Goal: Task Accomplishment & Management: Use online tool/utility

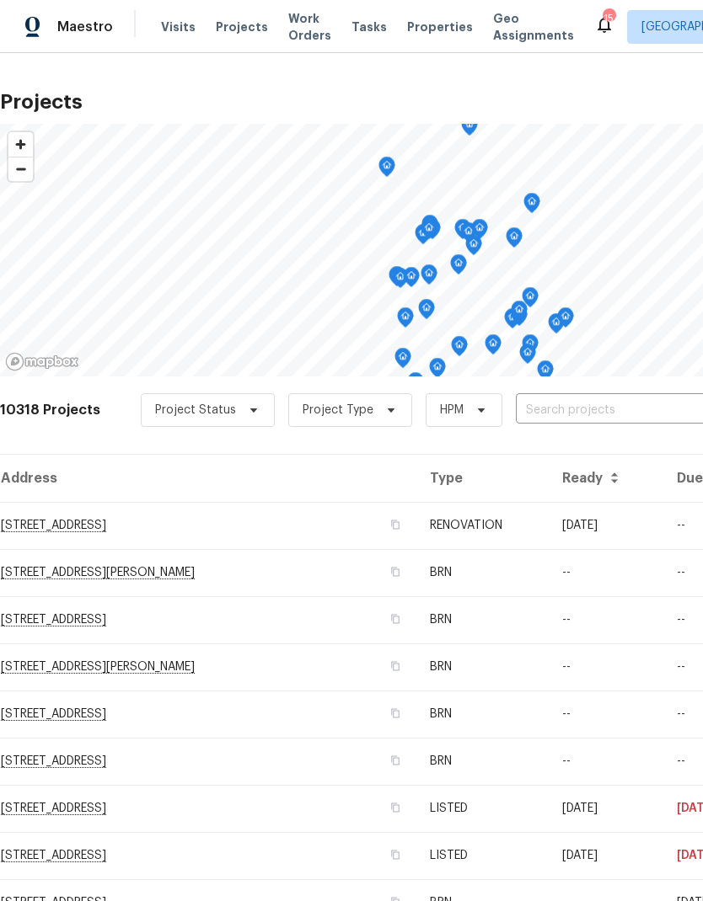
click at [559, 414] on input "text" at bounding box center [612, 411] width 193 height 26
type input "6616"
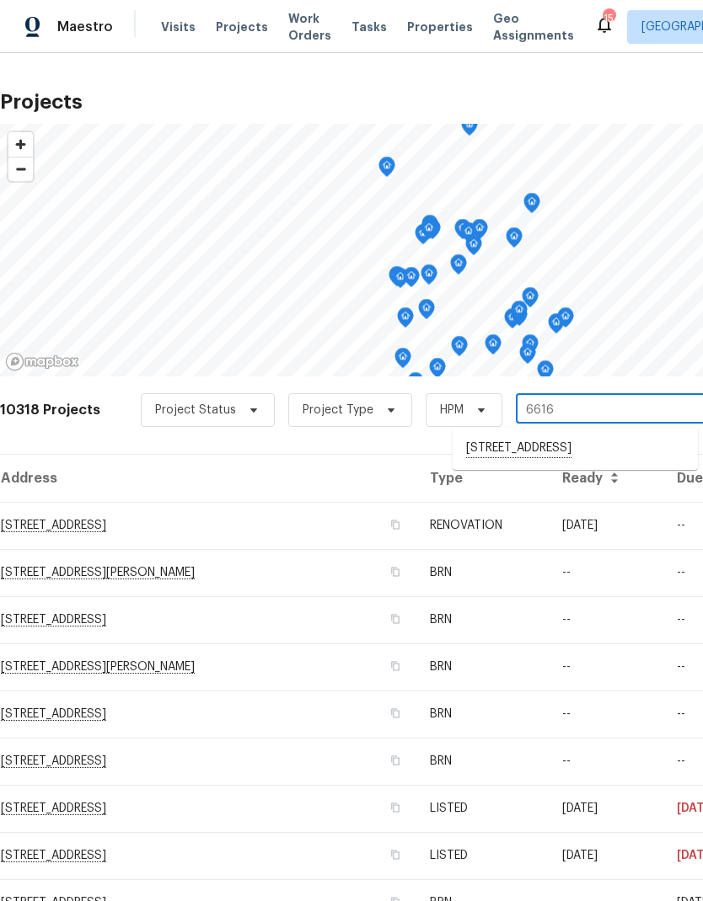
click at [560, 448] on li "[STREET_ADDRESS]" at bounding box center [574, 449] width 245 height 29
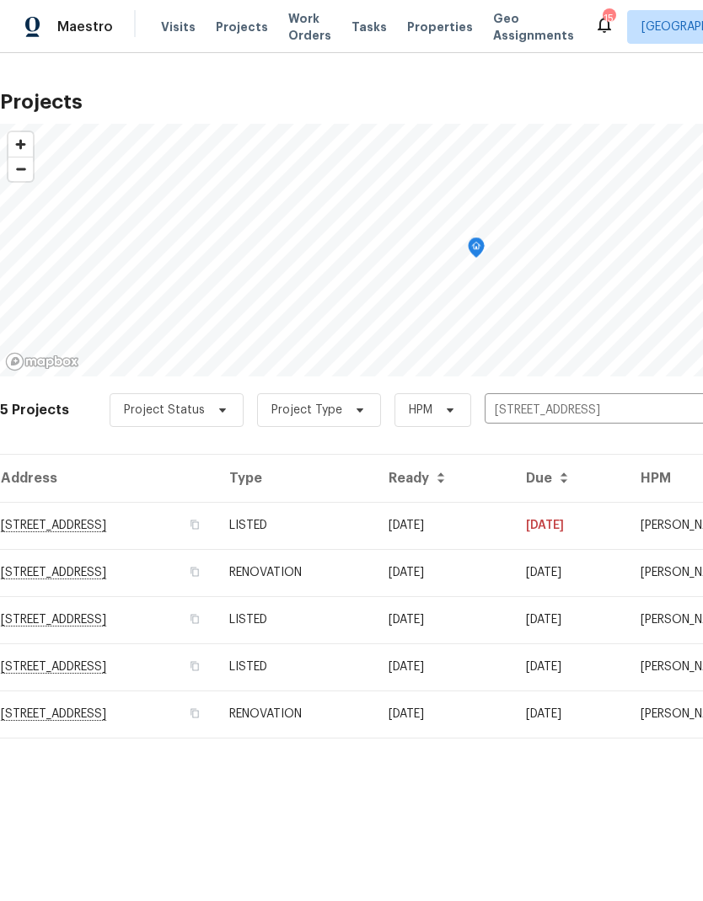
click at [330, 719] on td "RENOVATION" at bounding box center [295, 714] width 159 height 47
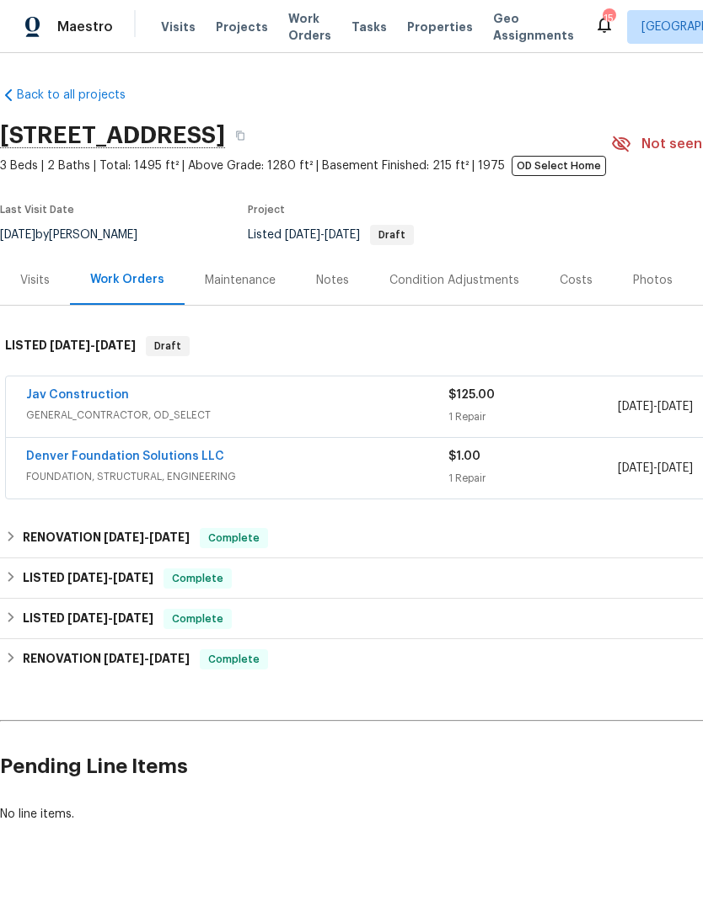
click at [94, 395] on link "Jav Construction" at bounding box center [77, 395] width 103 height 12
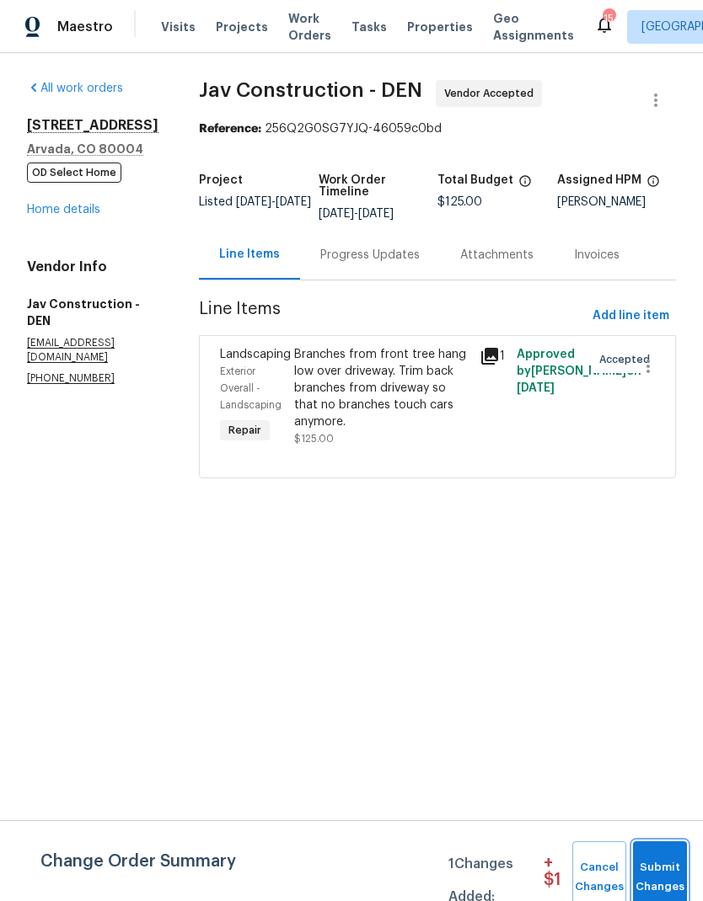
click at [659, 868] on span "Submit Changes" at bounding box center [659, 877] width 37 height 39
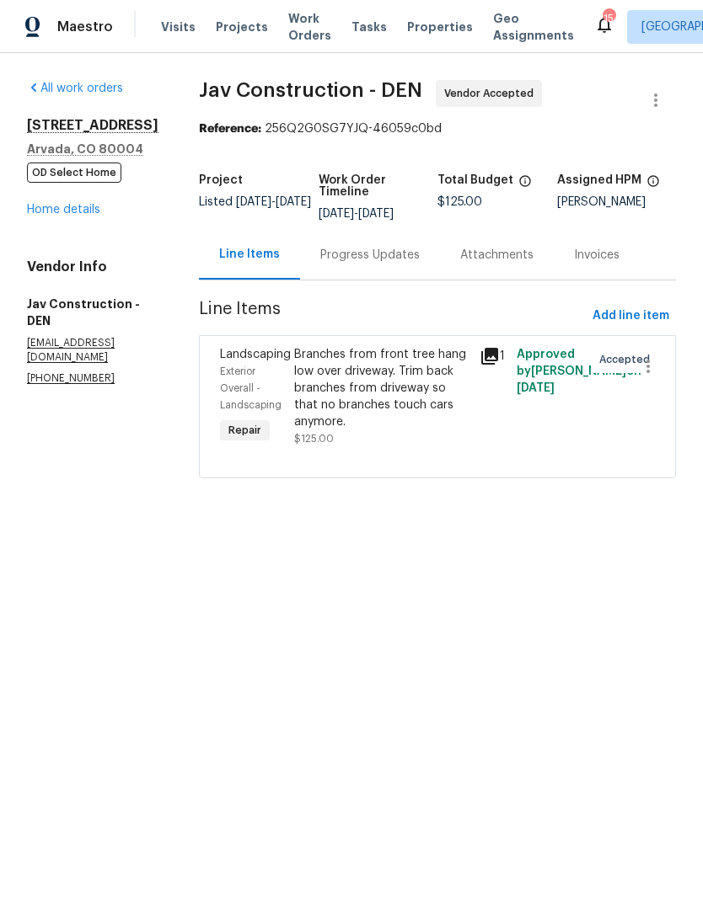
click at [73, 211] on link "Home details" at bounding box center [63, 210] width 73 height 12
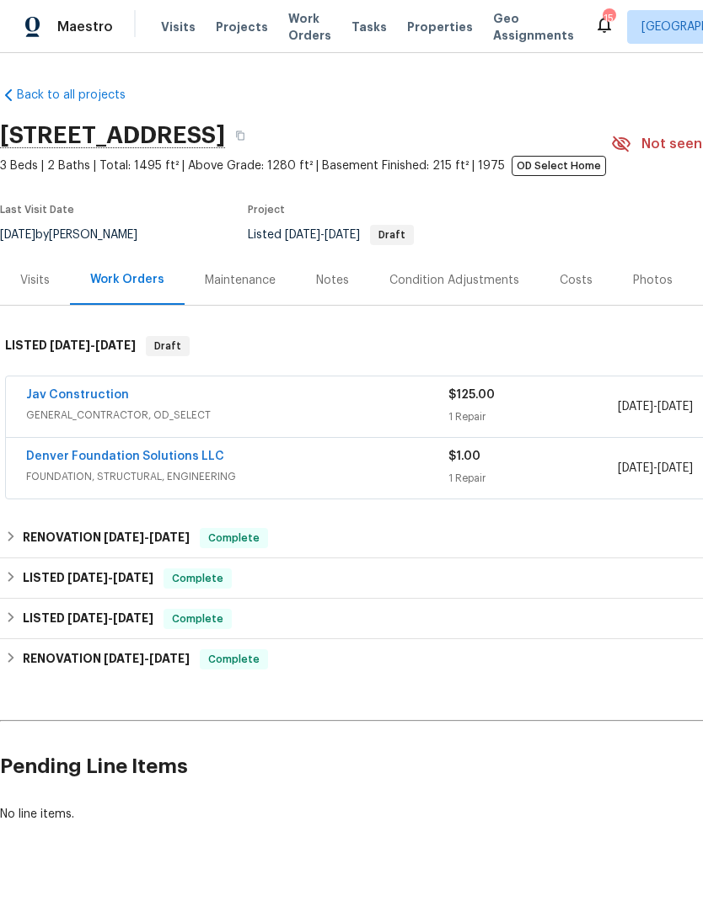
click at [155, 462] on link "Denver Foundation Solutions LLC" at bounding box center [125, 457] width 198 height 12
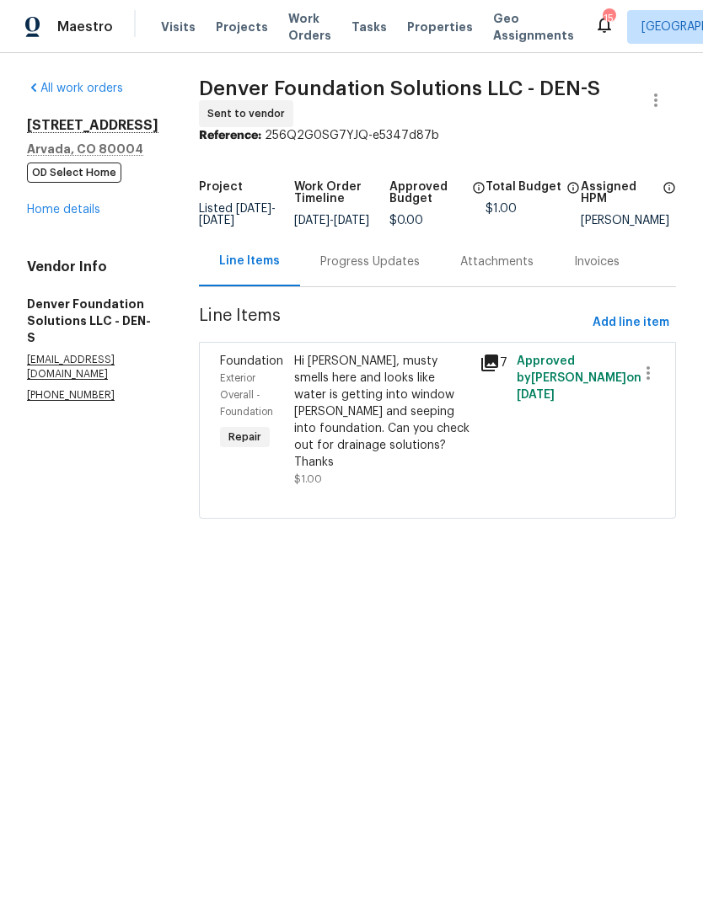
click at [384, 412] on div "Hi [PERSON_NAME], musty smells here and looks like water is getting into window…" at bounding box center [381, 412] width 175 height 118
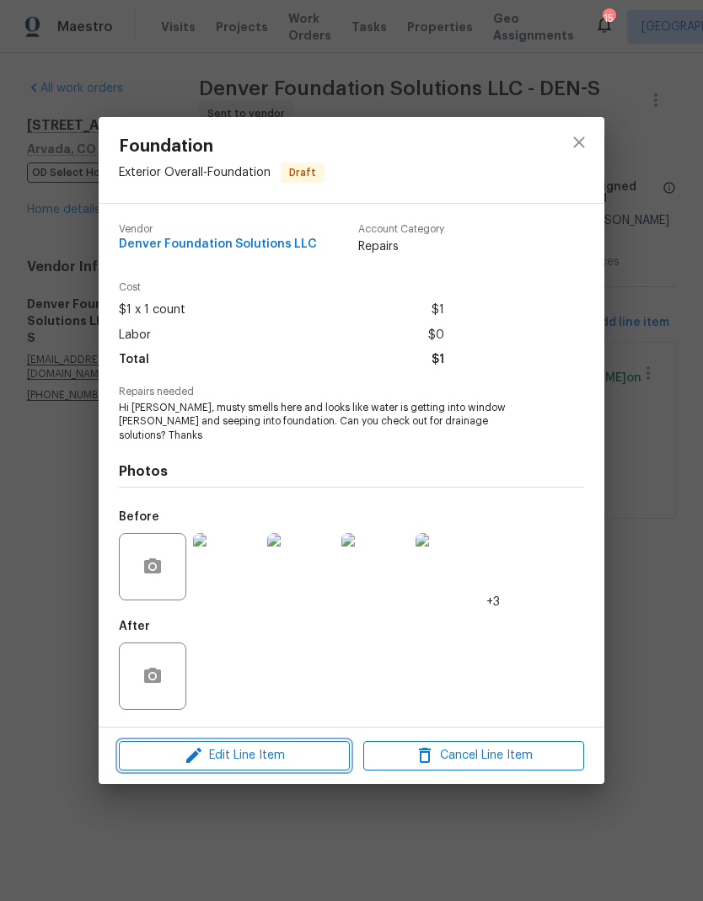
click at [248, 752] on span "Edit Line Item" at bounding box center [234, 755] width 221 height 21
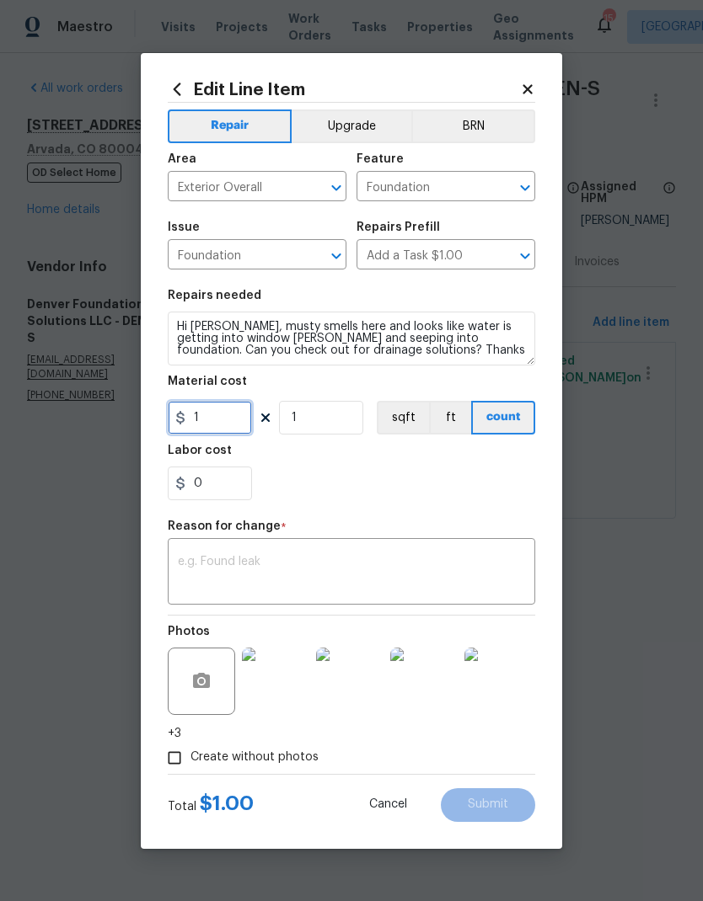
click at [216, 430] on input "1" at bounding box center [210, 418] width 84 height 34
type input "9486"
click at [465, 486] on div "0" at bounding box center [351, 484] width 367 height 34
click at [451, 573] on textarea at bounding box center [351, 573] width 347 height 35
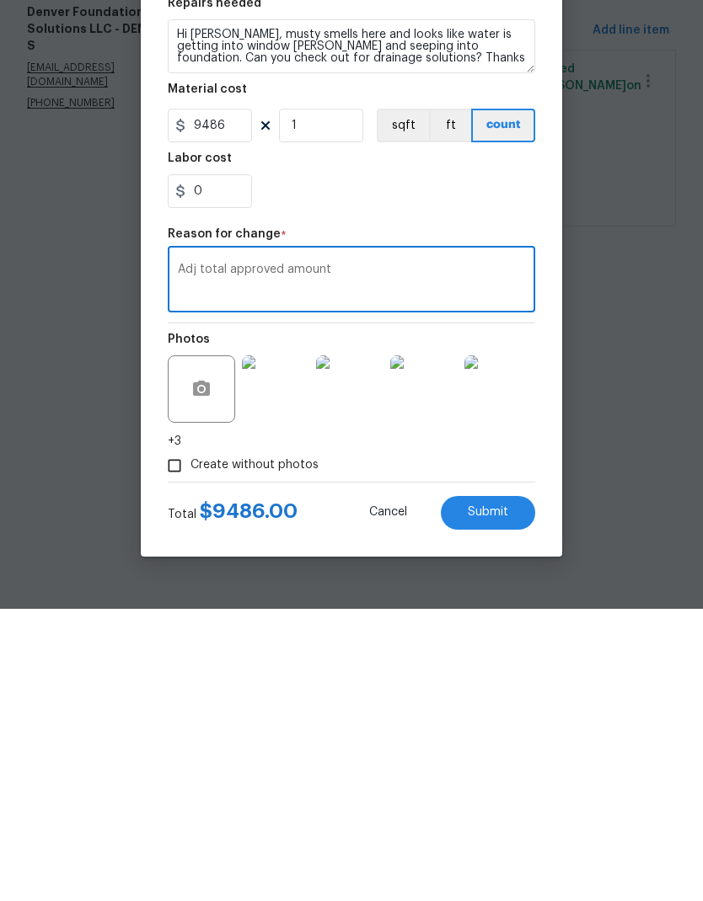
type textarea "Adj total approved amount"
click at [504, 799] on span "Submit" at bounding box center [487, 805] width 40 height 13
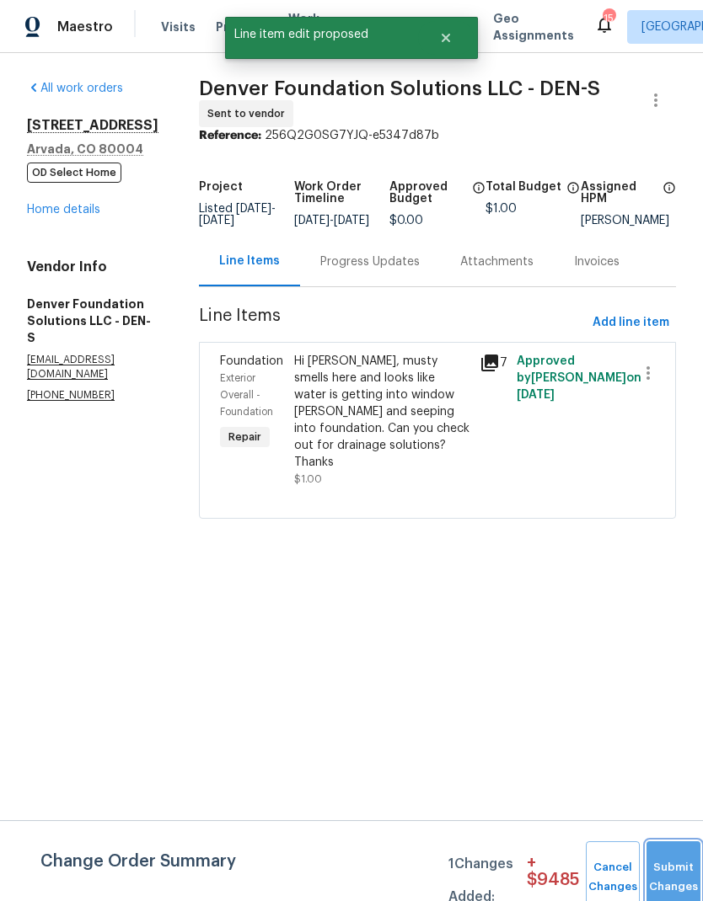
click at [670, 861] on button "Submit Changes" at bounding box center [673, 877] width 54 height 72
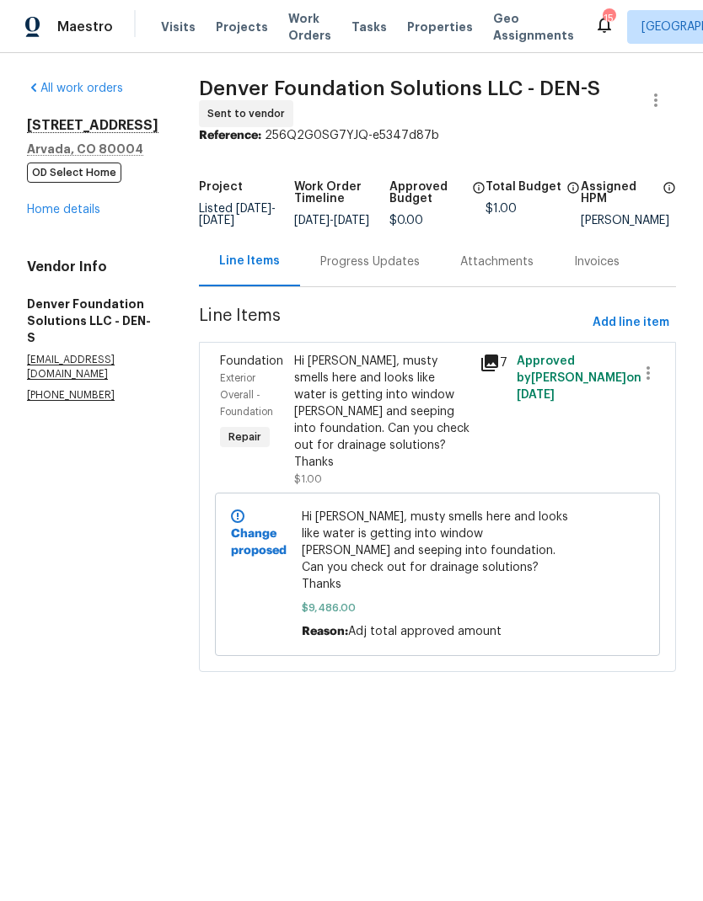
click at [72, 213] on link "Home details" at bounding box center [63, 210] width 73 height 12
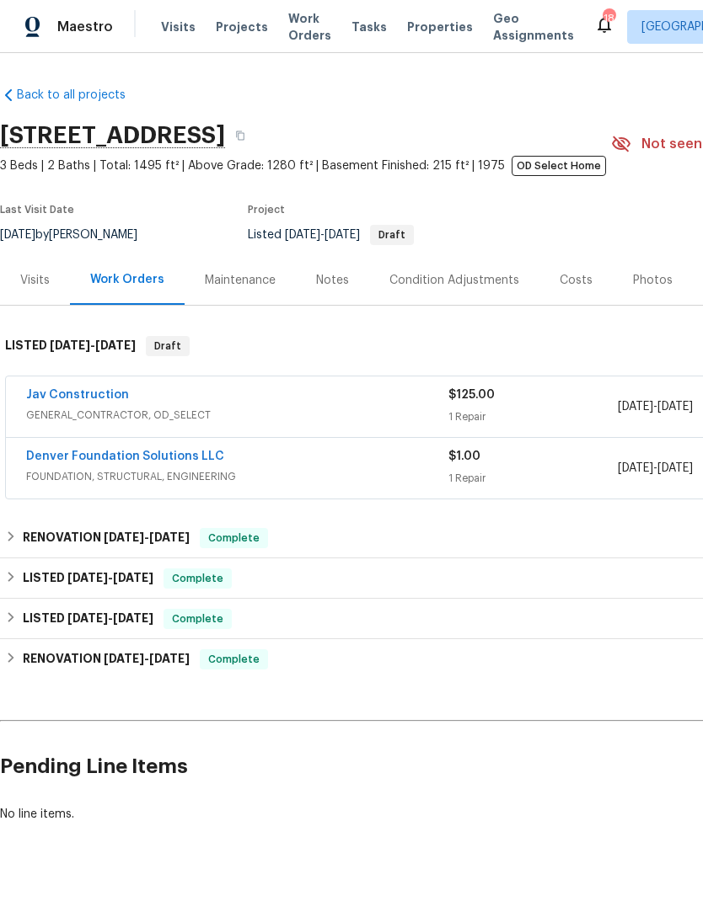
click at [126, 462] on link "Denver Foundation Solutions LLC" at bounding box center [125, 457] width 198 height 12
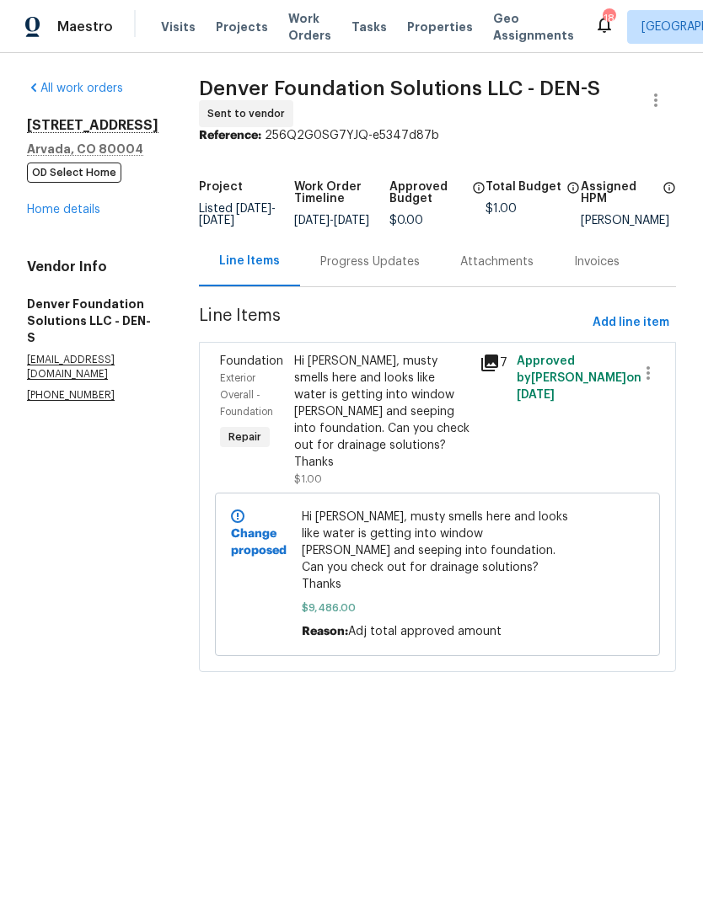
click at [449, 416] on div "Hi [PERSON_NAME], musty smells here and looks like water is getting into window…" at bounding box center [381, 412] width 175 height 118
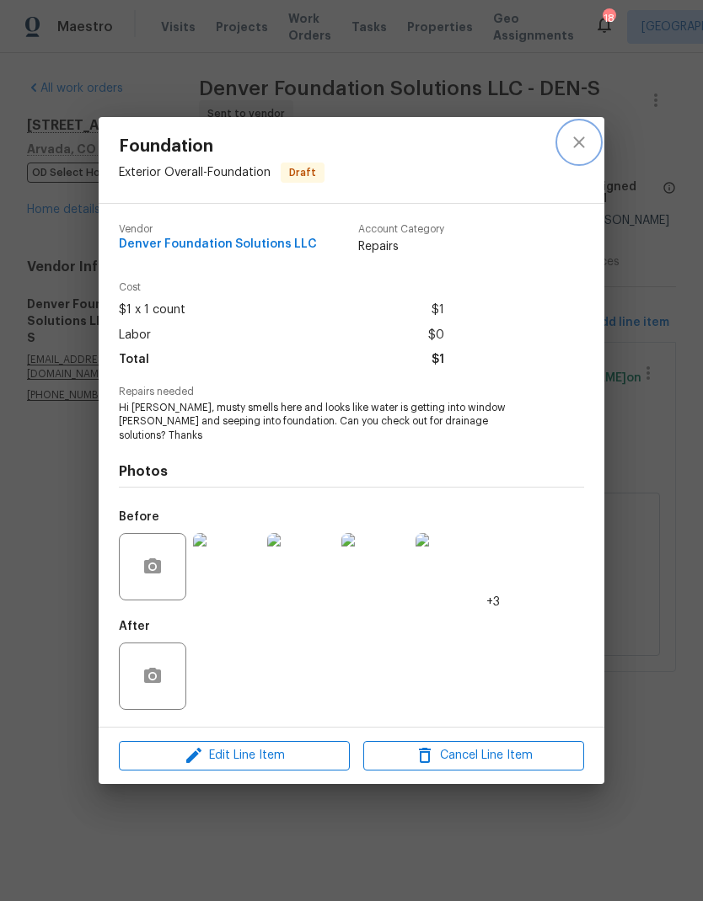
click at [585, 142] on icon "close" at bounding box center [579, 142] width 20 height 20
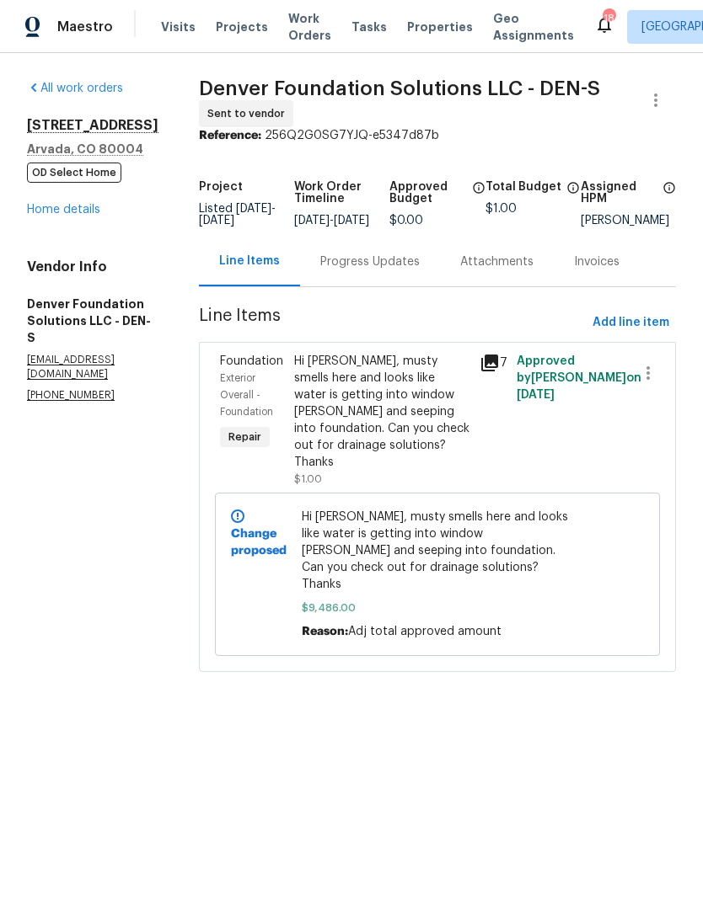
click at [511, 719] on html "Maestro Visits Projects Work Orders Tasks Properties Geo Assignments 18 Denver …" at bounding box center [351, 359] width 703 height 719
click at [77, 204] on link "Home details" at bounding box center [63, 210] width 73 height 12
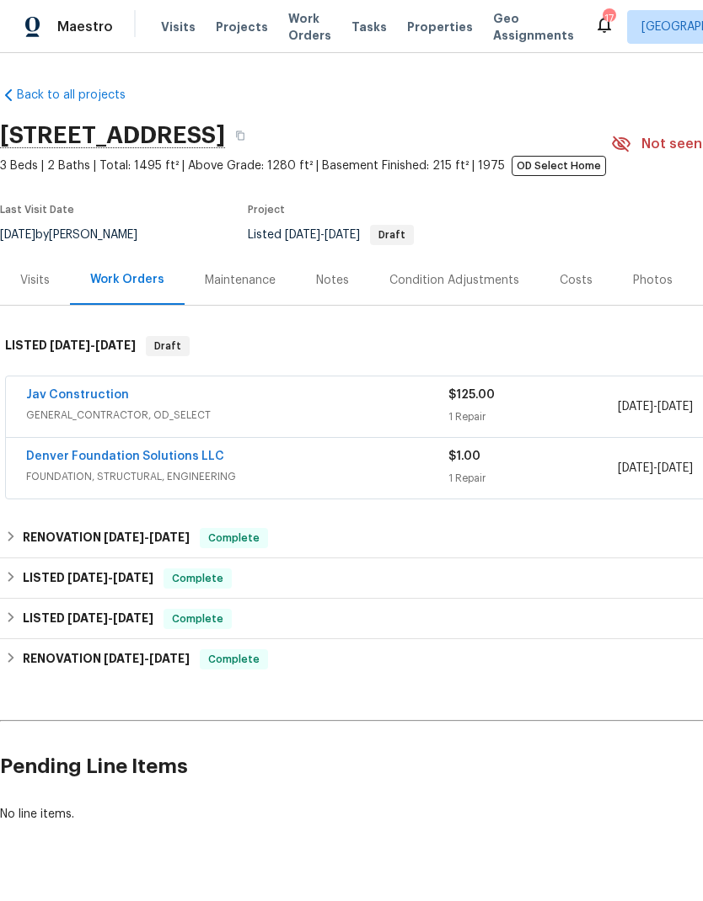
click at [240, 33] on span "Projects" at bounding box center [242, 27] width 52 height 17
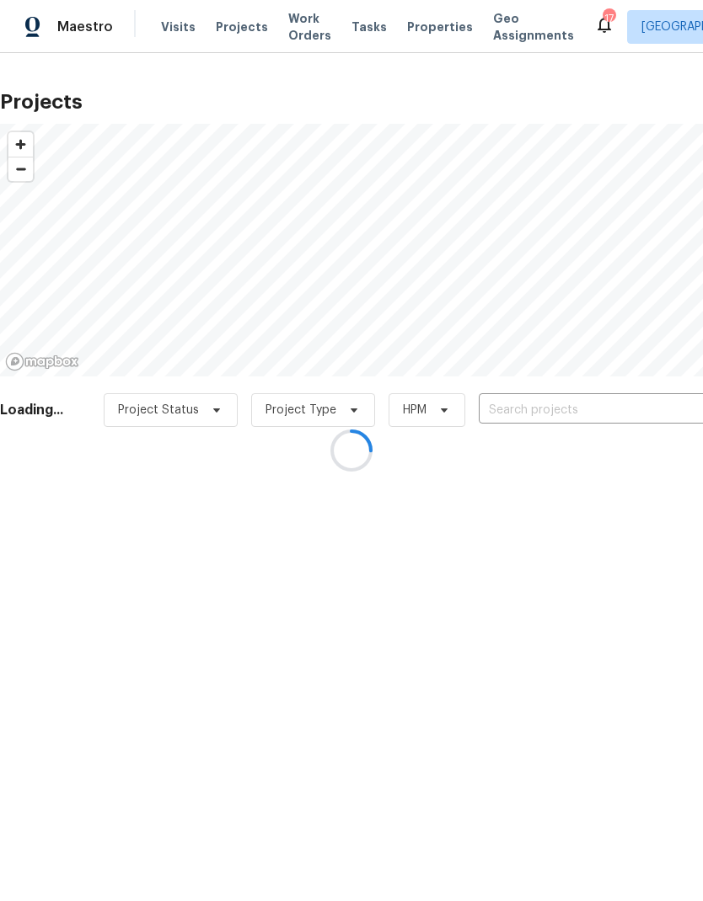
click at [559, 405] on div at bounding box center [351, 450] width 703 height 901
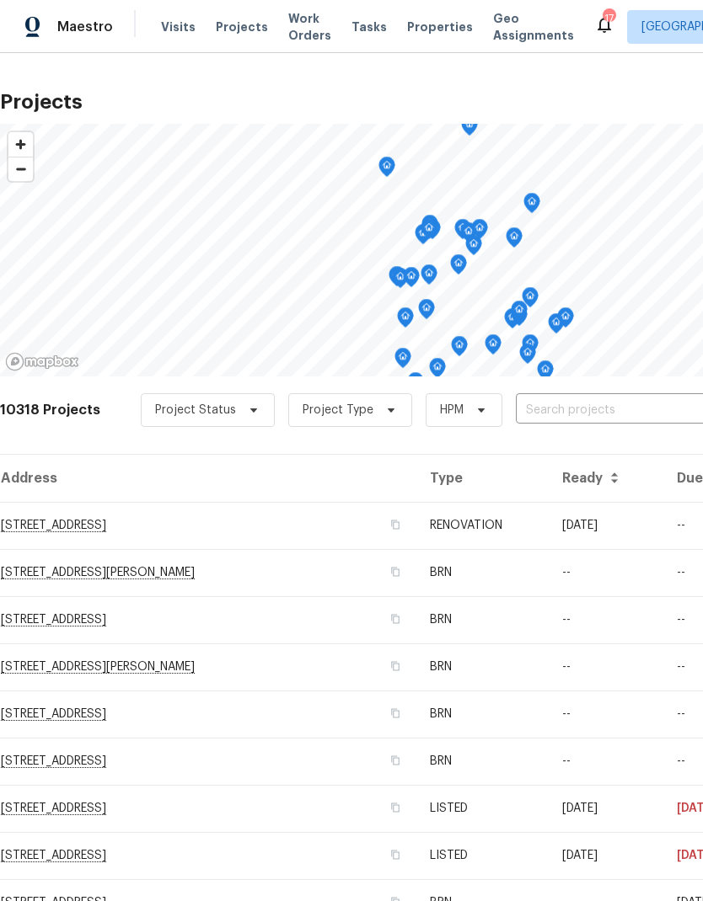
click at [587, 413] on input "text" at bounding box center [612, 411] width 193 height 26
type input "10490"
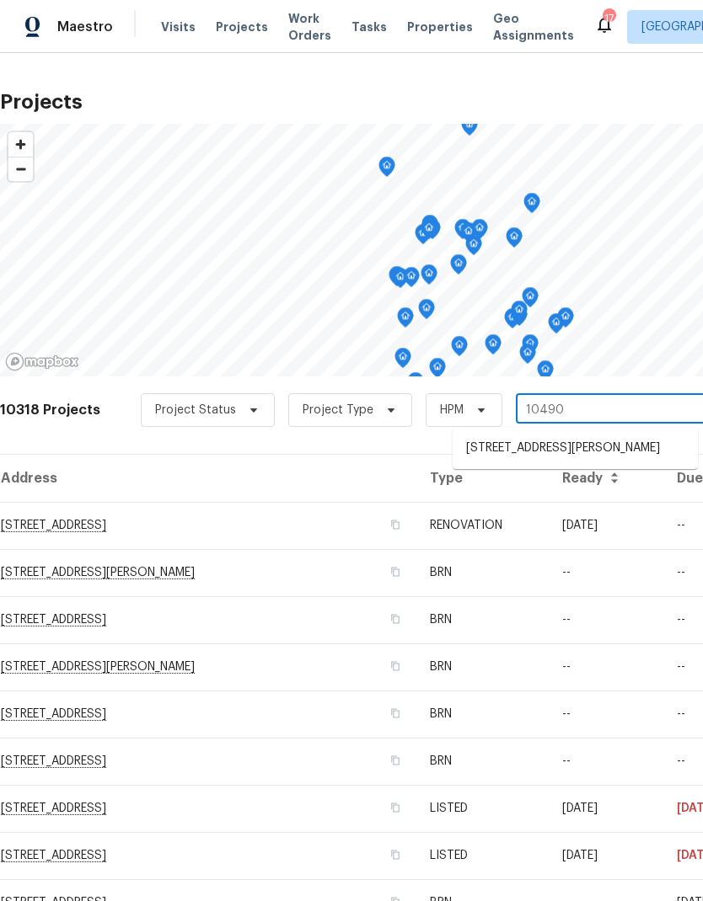
click at [576, 462] on li "10490 W Jewell Ave Apt C, Lakewood, CO 80232" at bounding box center [574, 449] width 245 height 28
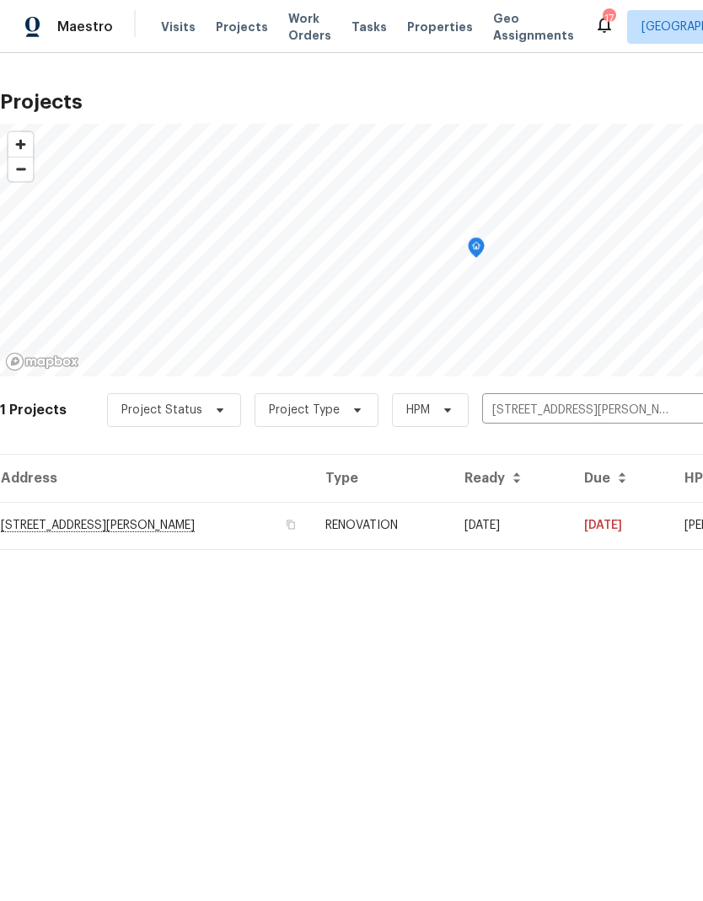
click at [231, 521] on td "10490 W Jewell Ave Apt C, Lakewood, CO 80232" at bounding box center [156, 525] width 312 height 47
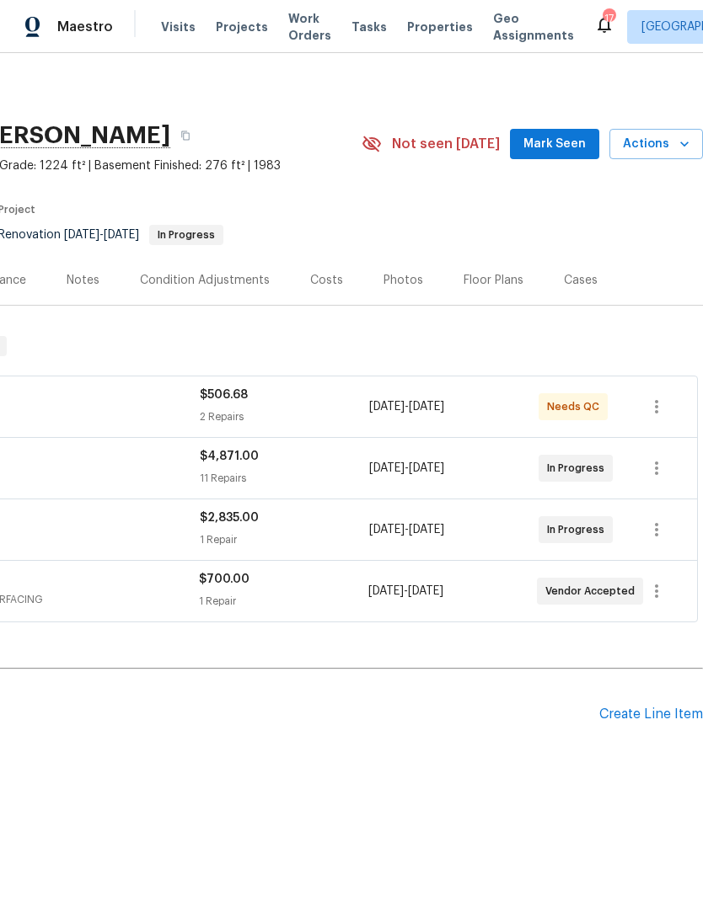
scroll to position [0, 249]
click at [398, 280] on div "Photos" at bounding box center [403, 280] width 40 height 17
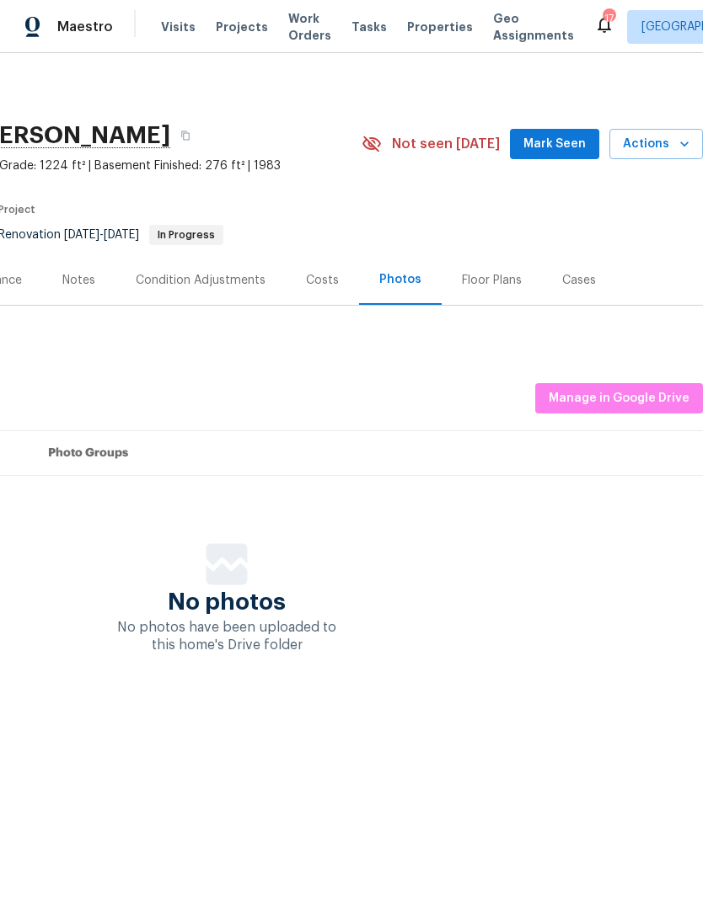
click at [314, 283] on div "Costs" at bounding box center [322, 280] width 33 height 17
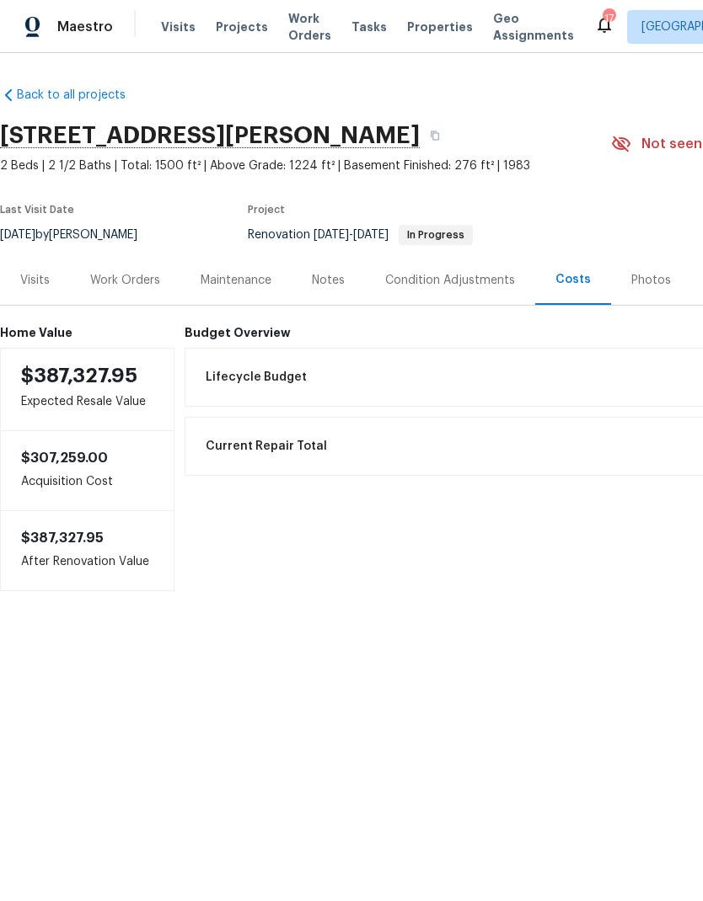
click at [123, 282] on div "Work Orders" at bounding box center [125, 280] width 70 height 17
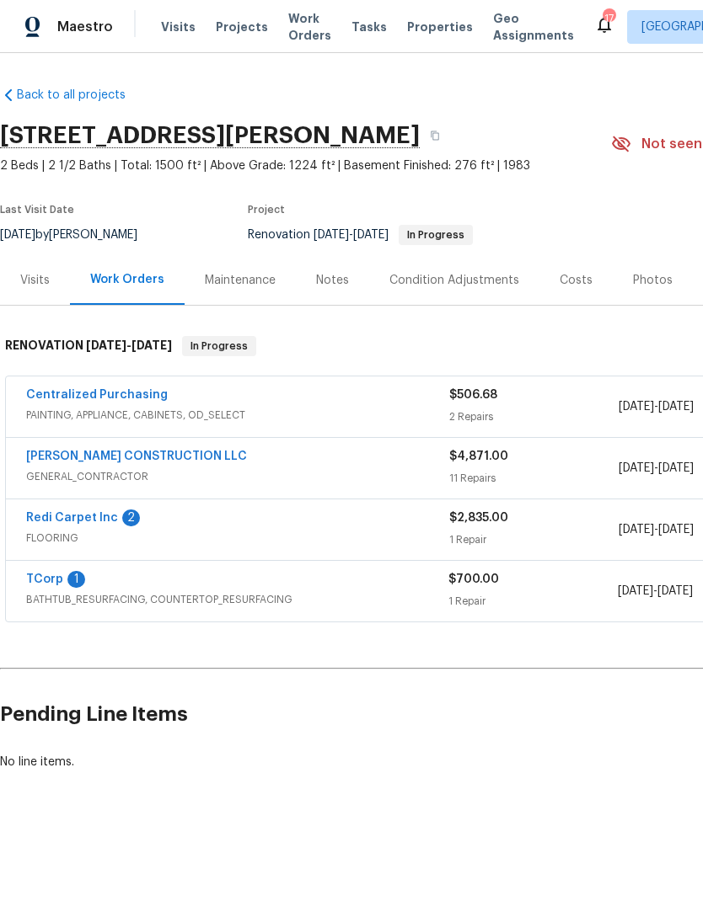
click at [468, 284] on div "Condition Adjustments" at bounding box center [454, 280] width 130 height 17
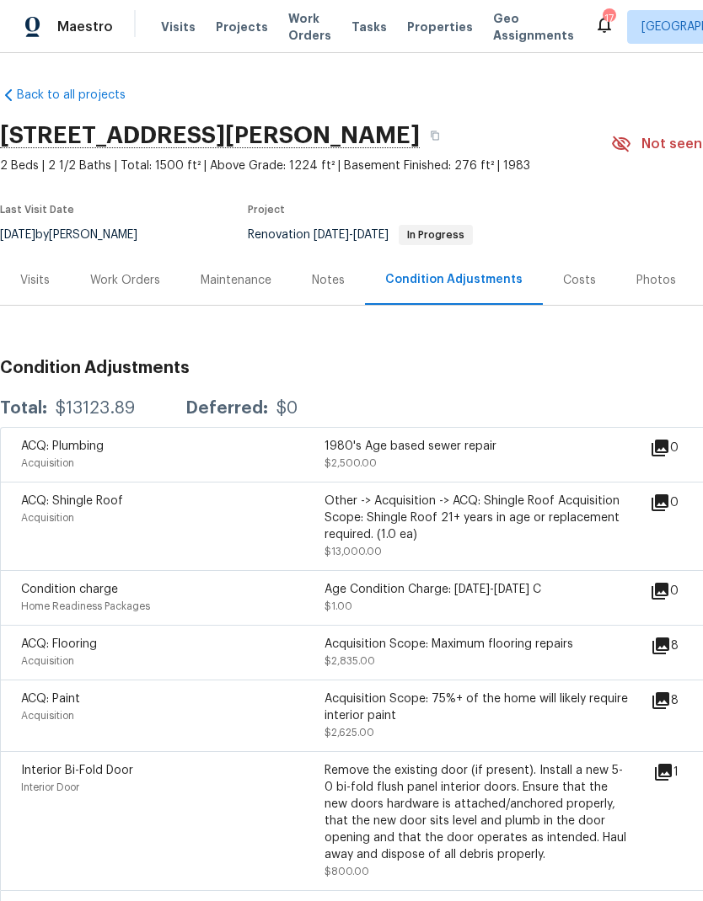
click at [131, 284] on div "Work Orders" at bounding box center [125, 280] width 70 height 17
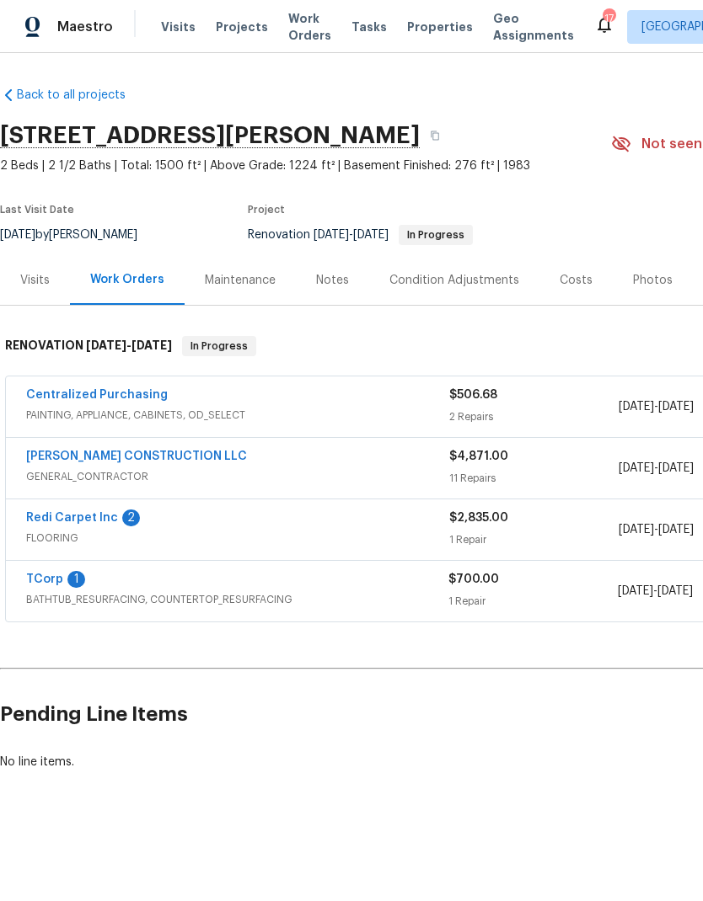
click at [109, 462] on link "ESPINO'S CONSTRUCTION LLC" at bounding box center [136, 457] width 221 height 12
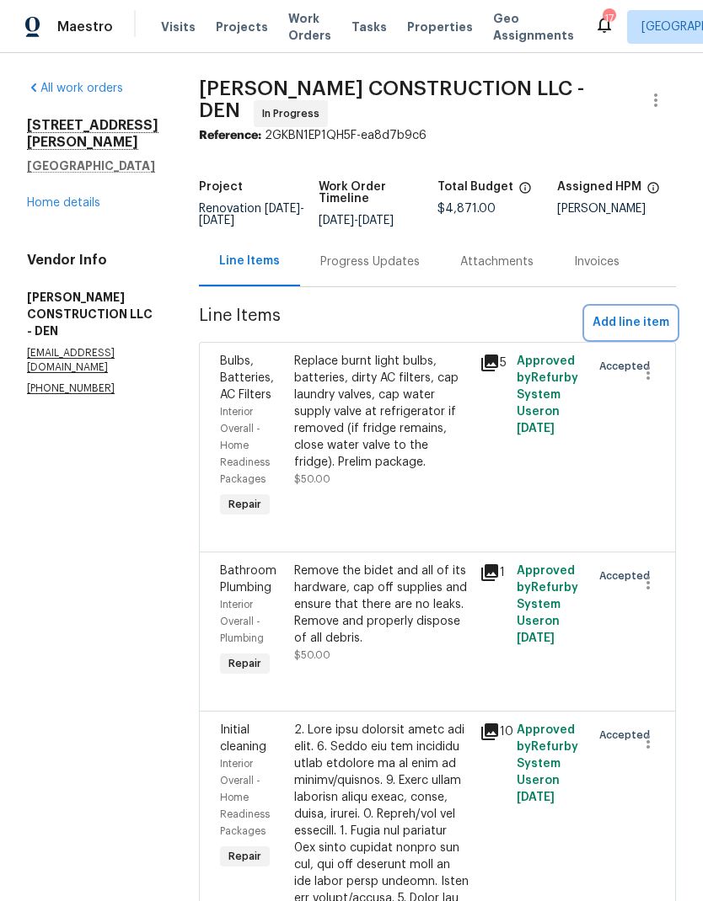
click at [637, 321] on span "Add line item" at bounding box center [630, 323] width 77 height 21
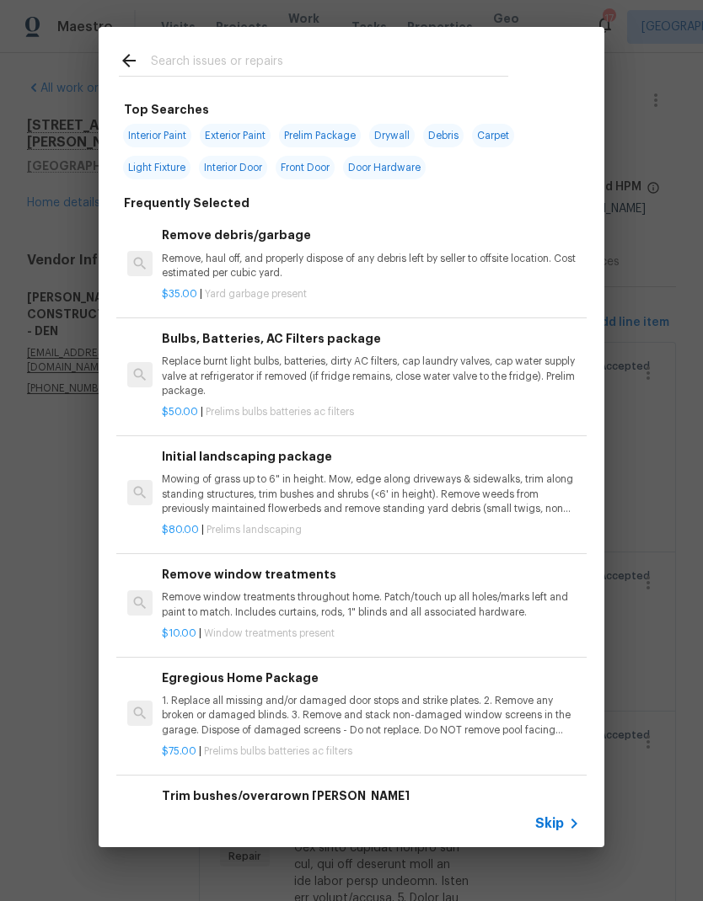
click at [566, 821] on icon at bounding box center [574, 824] width 20 height 20
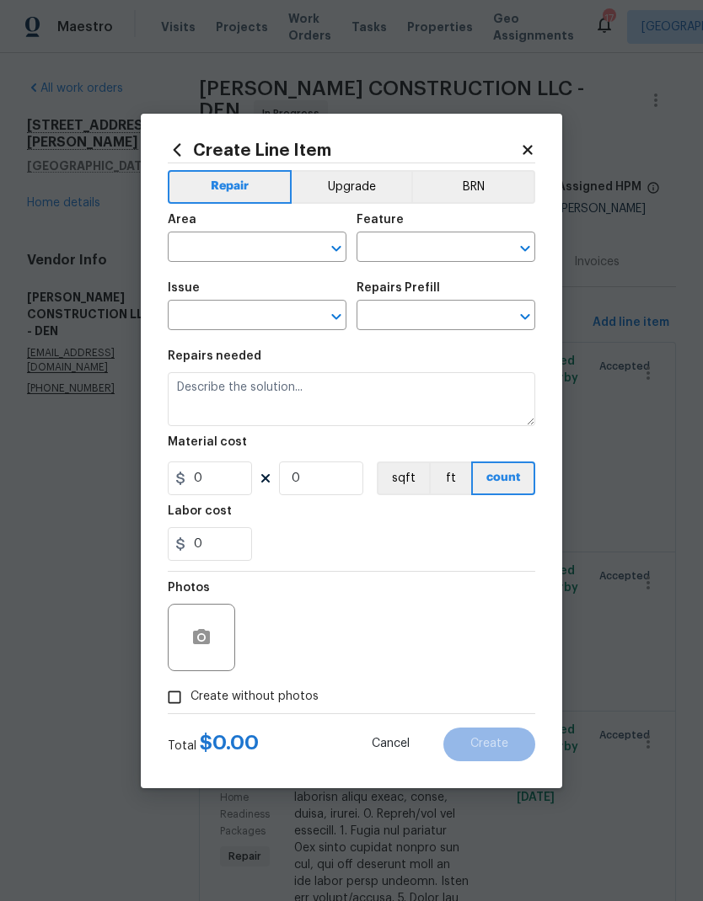
click at [221, 248] on input "text" at bounding box center [233, 249] width 131 height 26
click at [224, 318] on li "Interior Overall" at bounding box center [257, 314] width 179 height 28
type input "Interior Overall"
click at [430, 244] on input "text" at bounding box center [421, 249] width 131 height 26
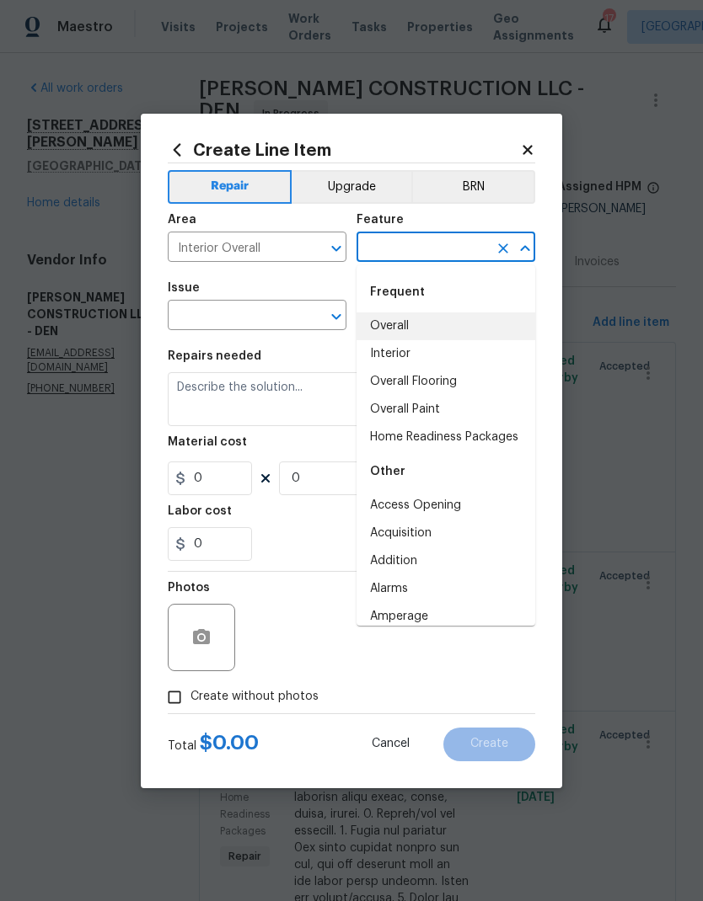
click at [411, 323] on li "Overall" at bounding box center [445, 327] width 179 height 28
type input "Overall"
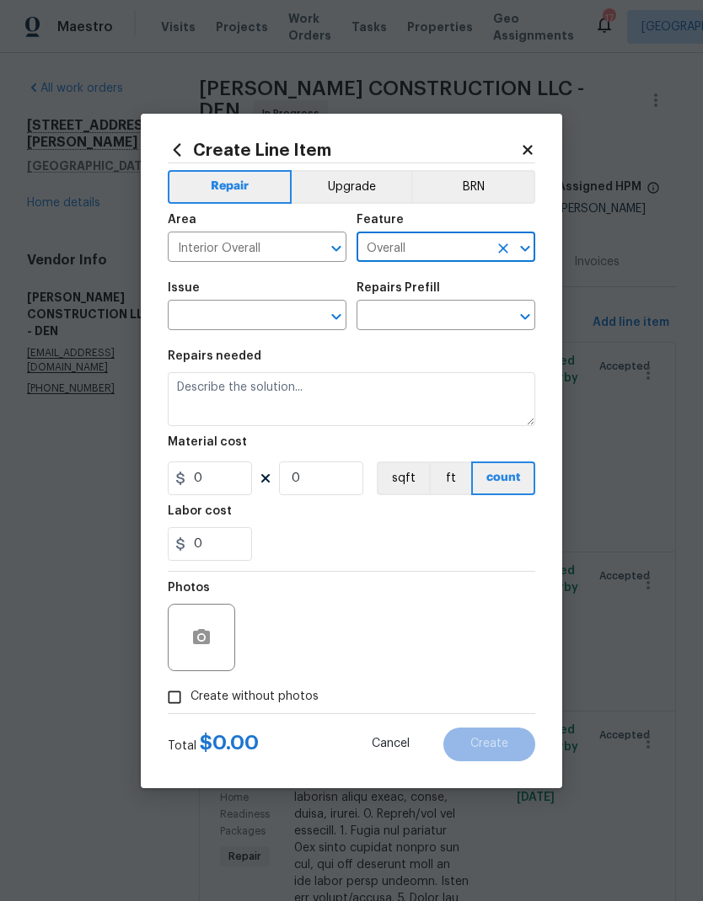
click at [220, 323] on input "text" at bounding box center [233, 317] width 131 height 26
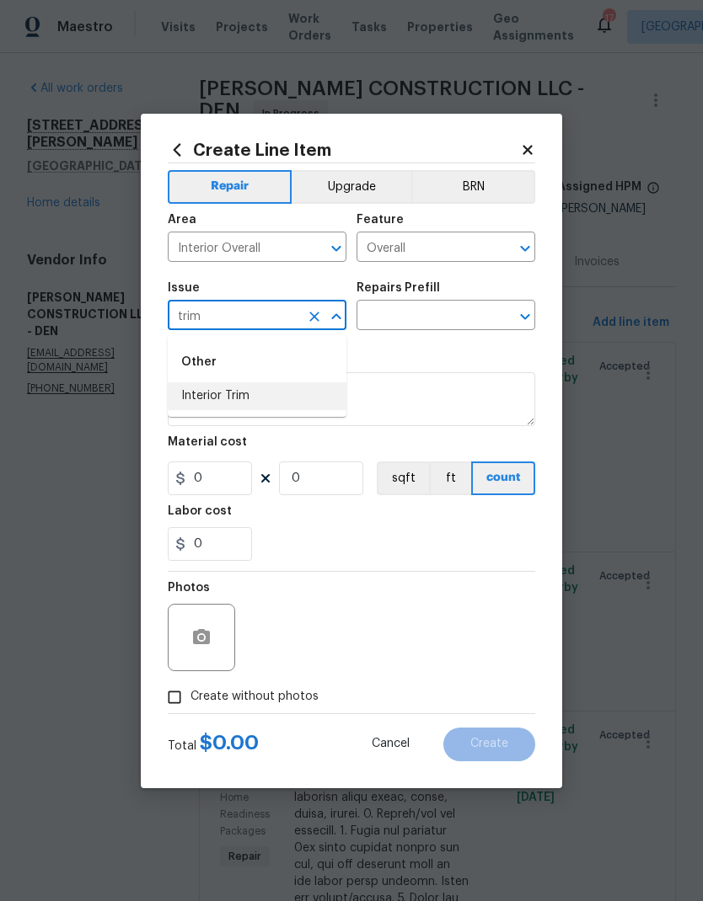
click at [202, 399] on li "Interior Trim" at bounding box center [257, 396] width 179 height 28
type input "Interior Trim"
click at [446, 313] on input "text" at bounding box center [421, 317] width 131 height 26
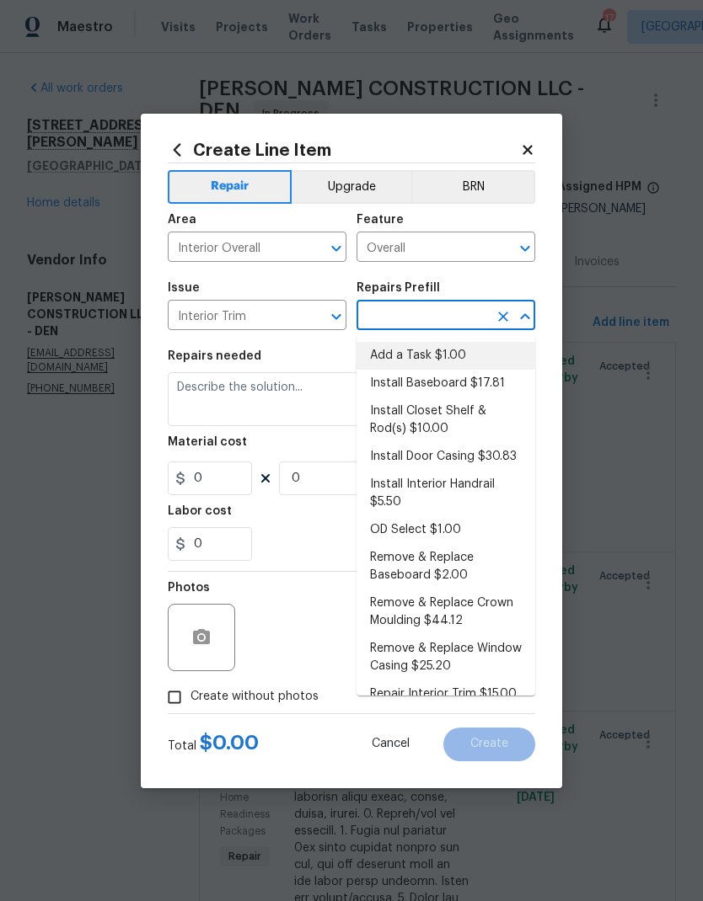
click at [437, 357] on li "Add a Task $1.00" at bounding box center [445, 356] width 179 height 28
type input "Add a Task $1.00"
type input "Interior Trim"
type textarea "HPM to detail"
type input "1"
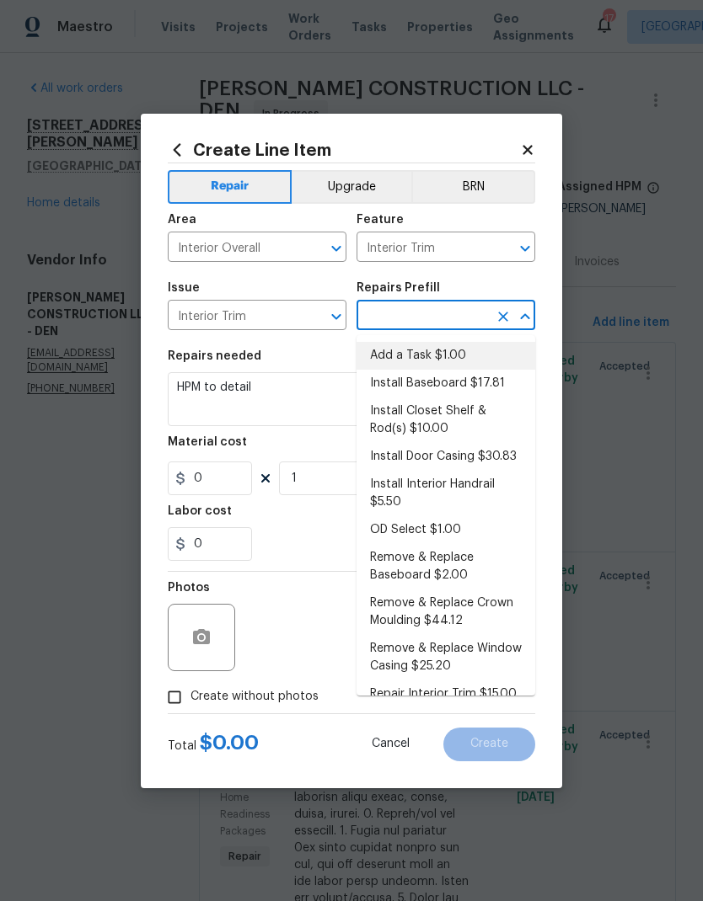
type input "Add a Task $1.00"
type input "1"
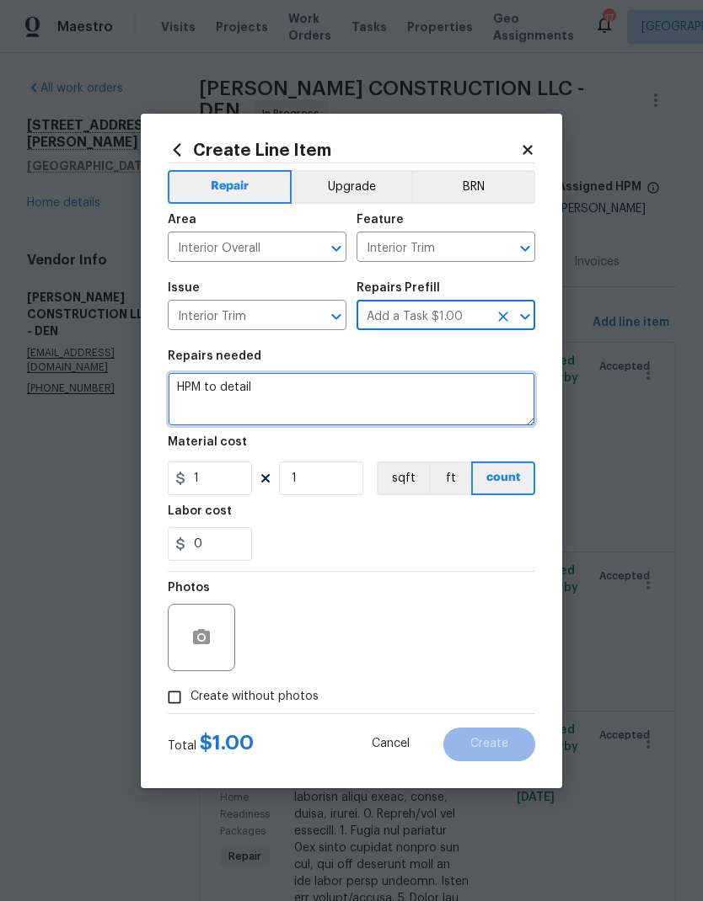
click at [223, 393] on textarea "HPM to detail" at bounding box center [351, 399] width 367 height 54
click at [223, 392] on textarea "HPM to detail" at bounding box center [351, 399] width 367 height 54
click at [200, 384] on textarea "HPM to detail" at bounding box center [351, 399] width 367 height 54
click at [200, 383] on textarea "HPM to detail" at bounding box center [351, 399] width 367 height 54
click at [215, 382] on textarea "HPM to detail" at bounding box center [351, 399] width 367 height 54
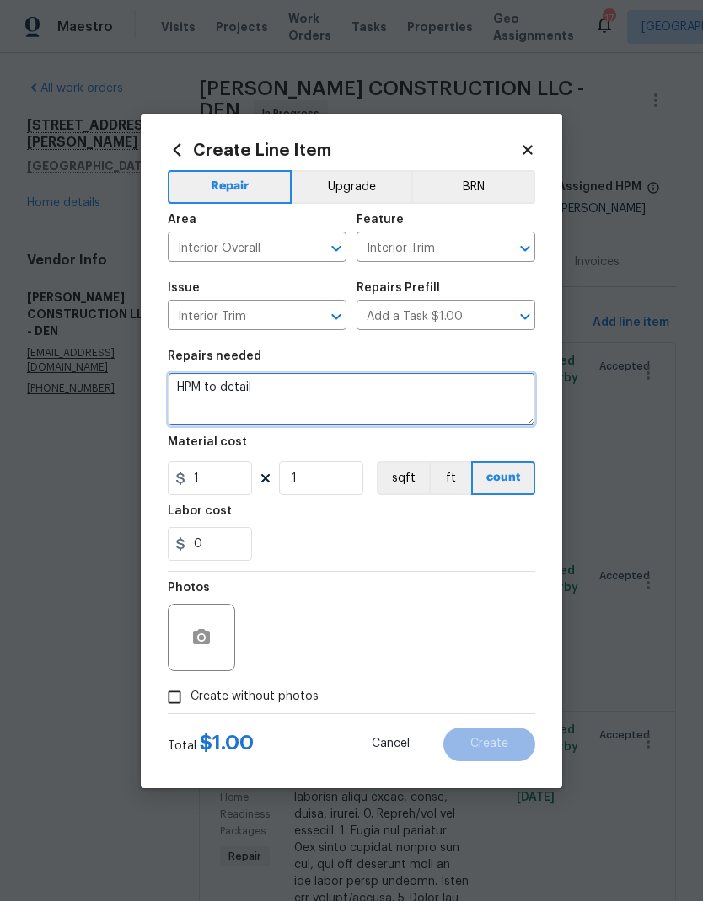
click at [214, 381] on textarea "HPM to detail" at bounding box center [351, 399] width 367 height 54
click at [220, 383] on textarea "HPM to detail" at bounding box center [351, 399] width 367 height 54
click at [274, 386] on textarea "HPM to detail" at bounding box center [351, 399] width 367 height 54
click at [274, 385] on textarea "HPM to detail" at bounding box center [351, 399] width 367 height 54
click at [282, 391] on textarea "HPM to detail" at bounding box center [351, 399] width 367 height 54
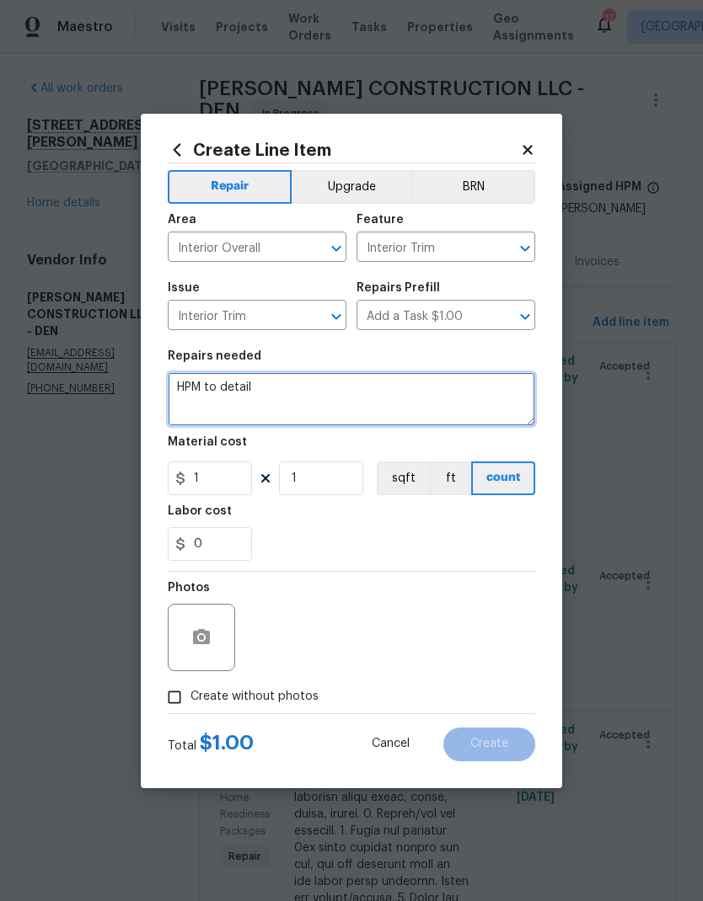
click at [281, 391] on textarea "HPM to detail" at bounding box center [351, 399] width 367 height 54
click at [360, 380] on textarea "HPM to detail" at bounding box center [351, 399] width 367 height 54
click at [360, 379] on textarea "HPM to detail" at bounding box center [351, 399] width 367 height 54
click at [340, 389] on textarea "HPM to detail" at bounding box center [351, 399] width 367 height 54
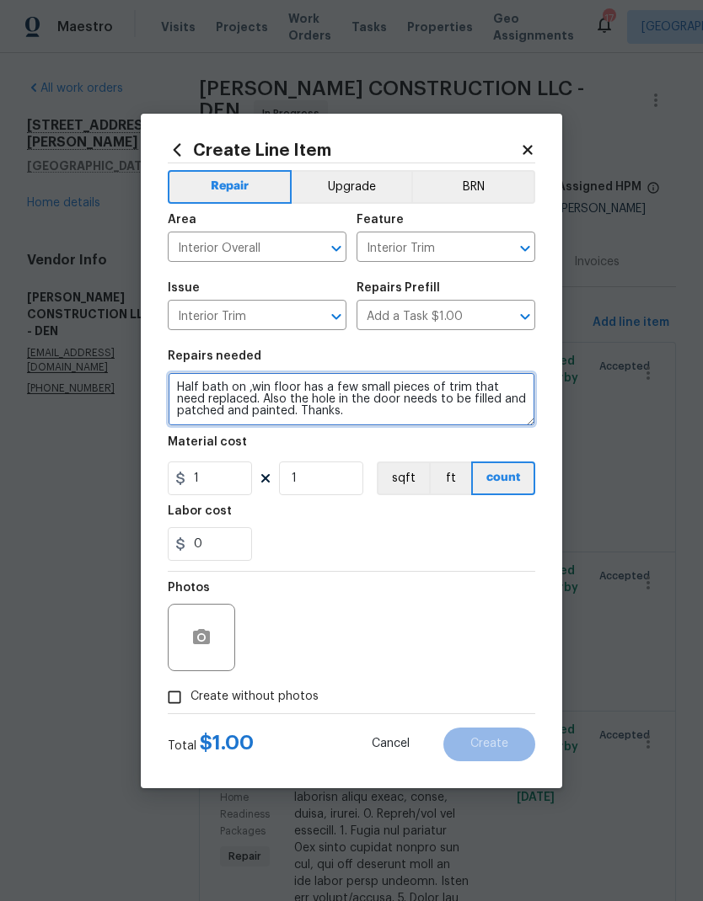
type textarea "Half bath on ,win floor has a few small pieces of trim that need replaced. Also…"
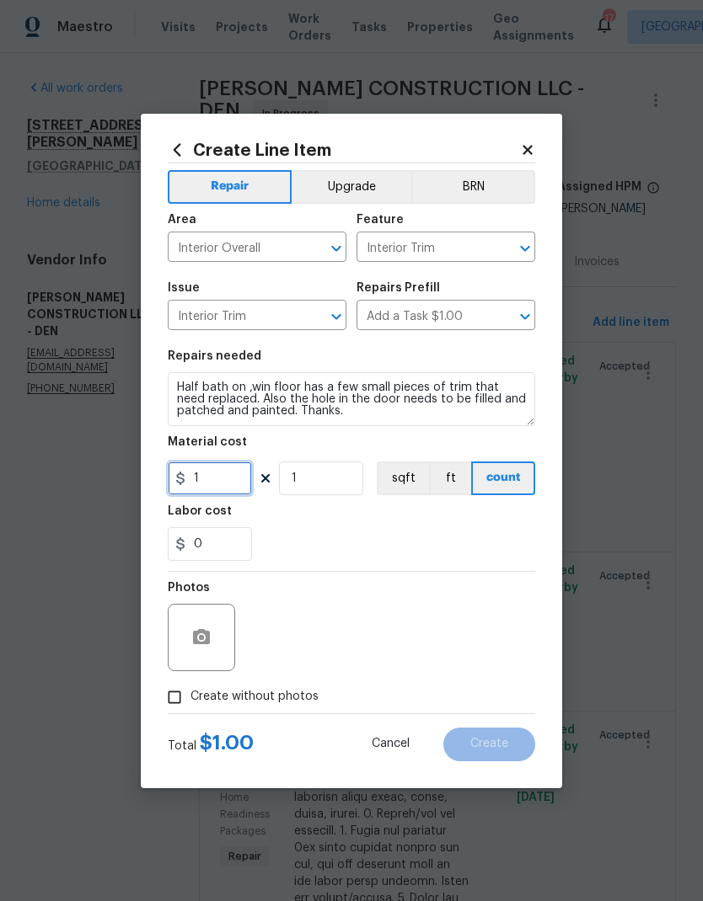
click at [213, 488] on input "1" at bounding box center [210, 479] width 84 height 34
click at [397, 526] on div "Labor cost" at bounding box center [351, 516] width 367 height 22
click at [227, 479] on input "100" at bounding box center [210, 479] width 84 height 34
type input "125"
click at [393, 531] on div "0" at bounding box center [351, 544] width 367 height 34
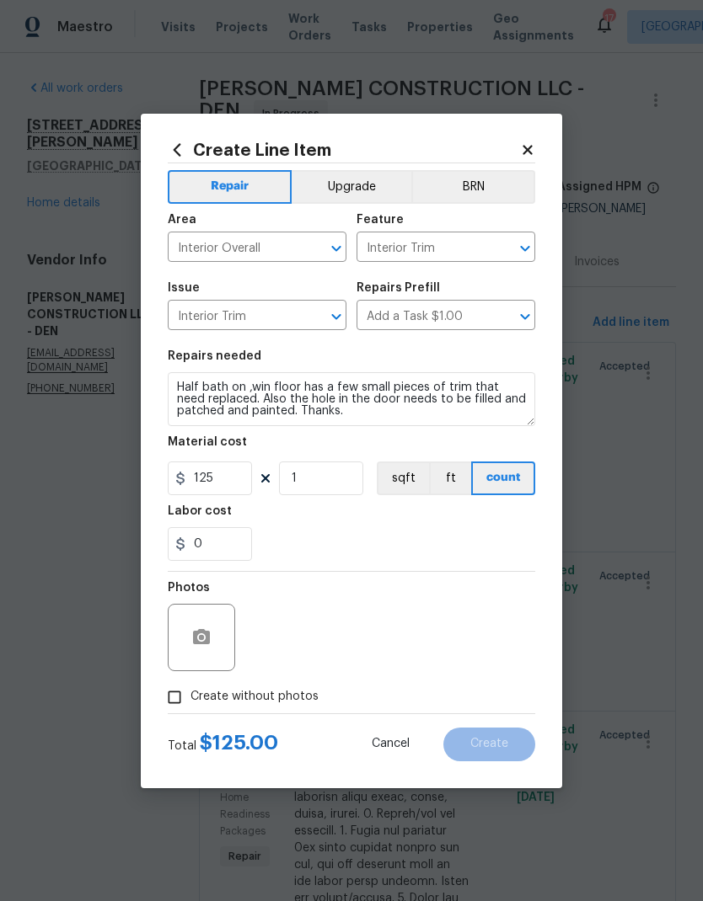
click at [174, 706] on input "Create without photos" at bounding box center [174, 697] width 32 height 32
checkbox input "true"
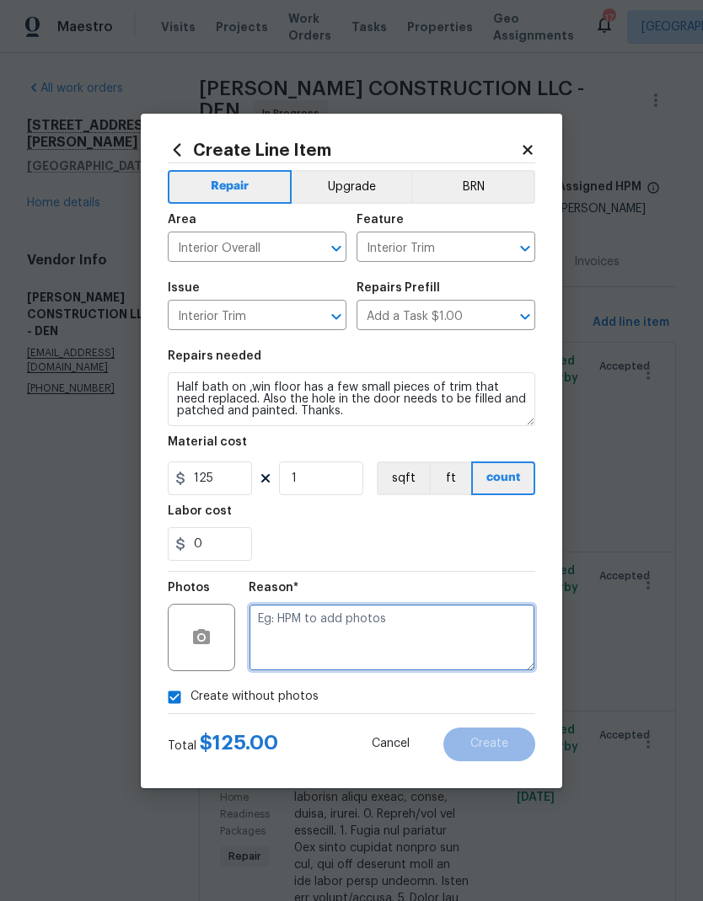
click at [440, 645] on textarea at bounding box center [391, 637] width 286 height 67
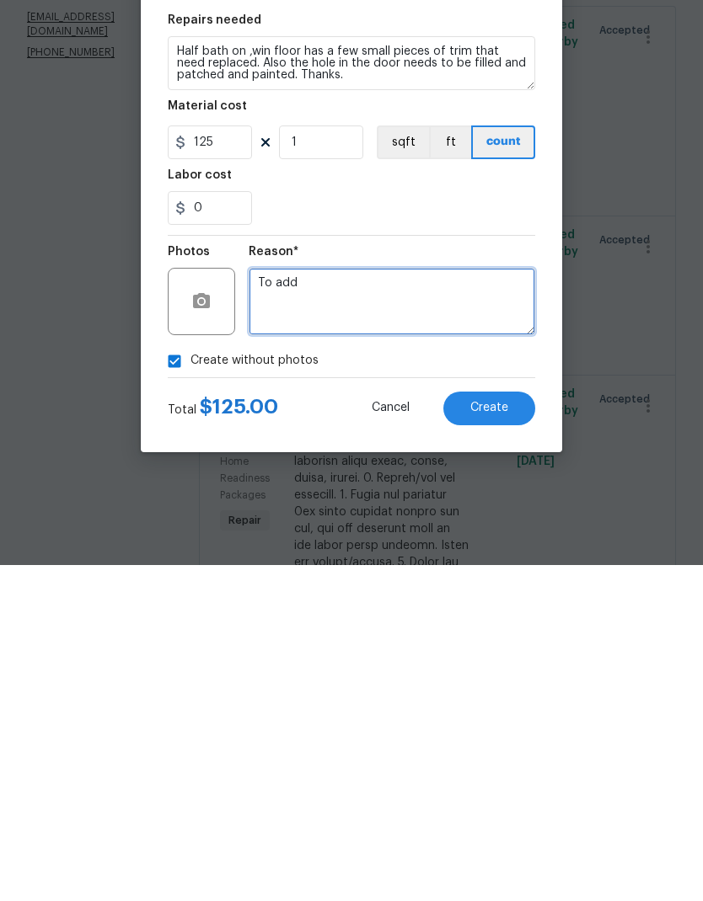
type textarea "To add"
click at [498, 728] on button "Create" at bounding box center [489, 745] width 92 height 34
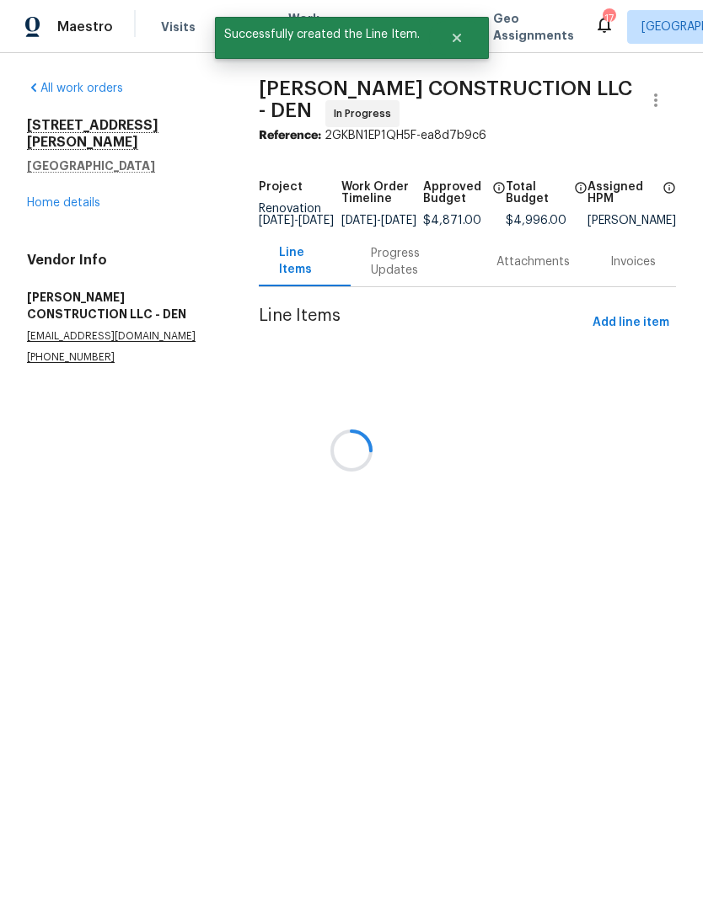
scroll to position [0, 0]
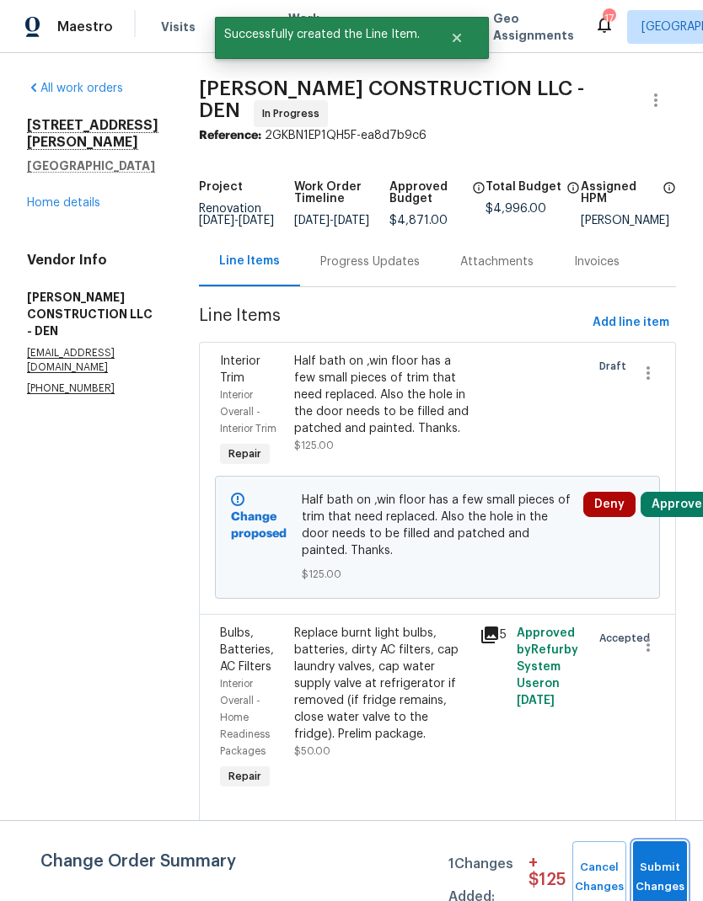
click at [655, 863] on span "Submit Changes" at bounding box center [659, 877] width 37 height 39
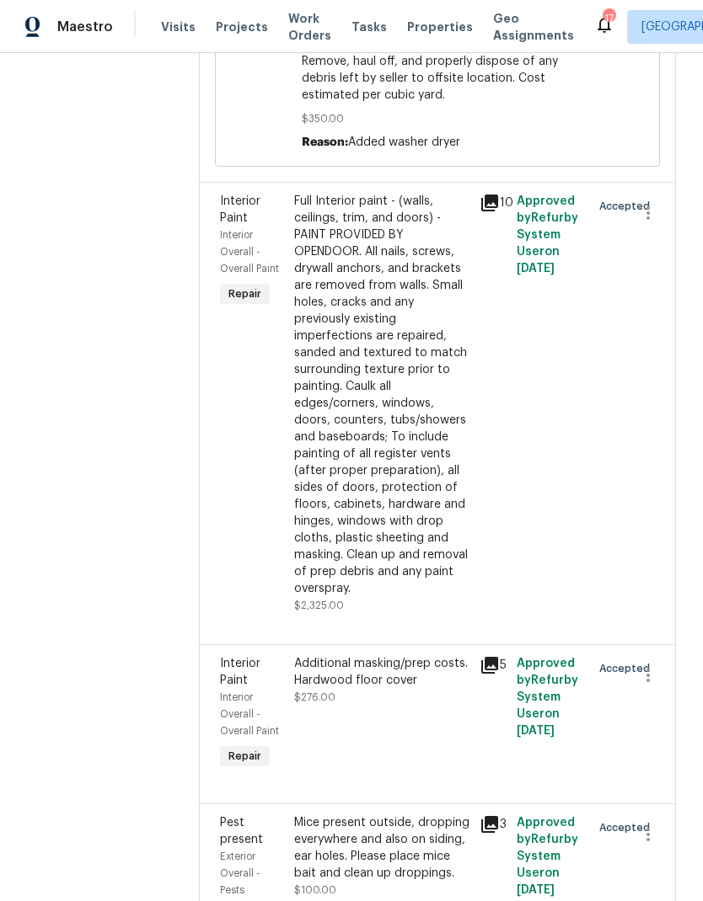
scroll to position [2390, 0]
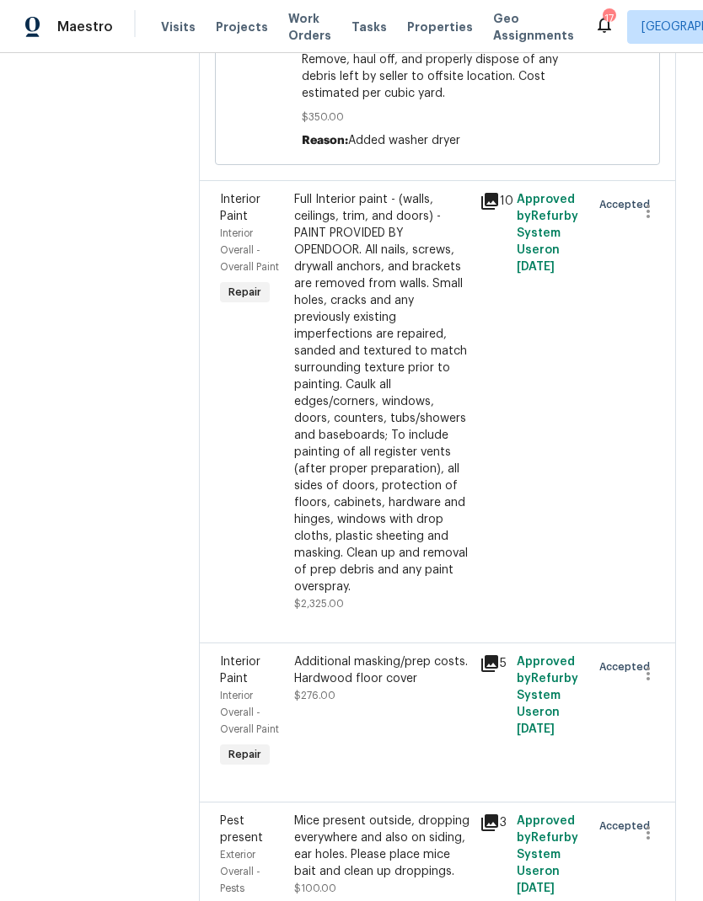
click at [398, 813] on div "Mice present outside, dropping everywhere and also on siding, ear holes. Please…" at bounding box center [381, 846] width 175 height 67
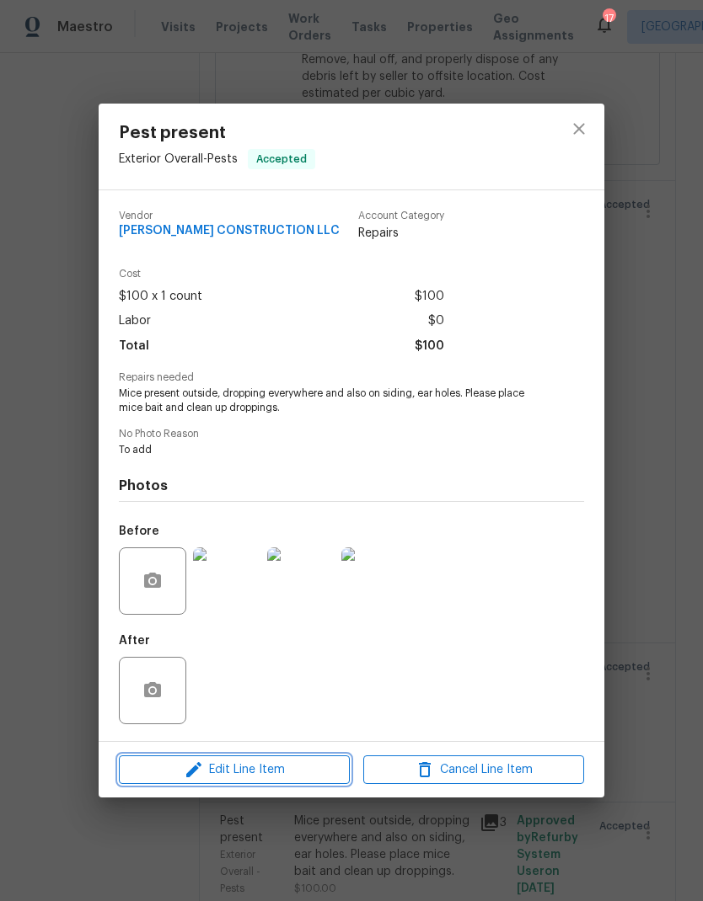
click at [296, 771] on span "Edit Line Item" at bounding box center [234, 770] width 221 height 21
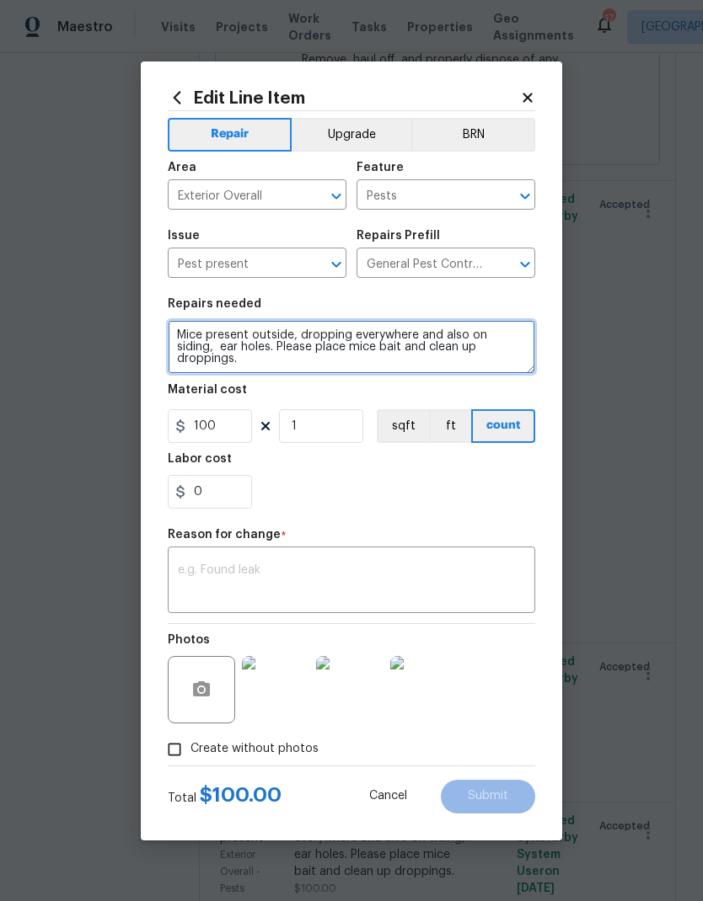
click at [519, 350] on textarea "Mice present outside, dropping everywhere and also on siding, ear holes. Please…" at bounding box center [351, 347] width 367 height 54
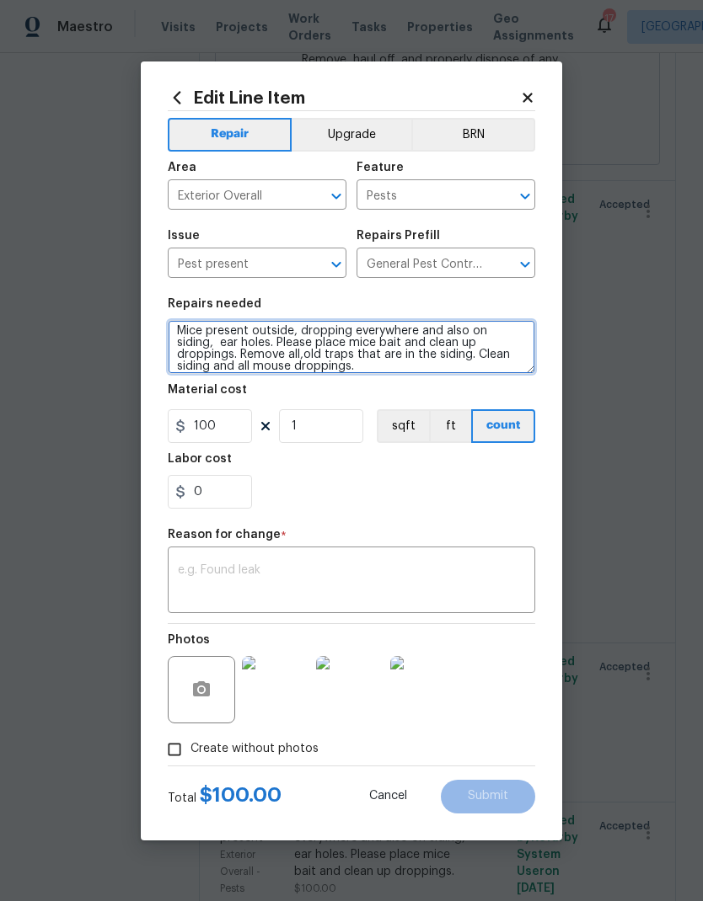
click at [270, 354] on textarea "Mice present outside, dropping everywhere and also on siding, ear holes. Please…" at bounding box center [351, 347] width 367 height 54
type textarea "Mice present outside, dropping everywhere and also on siding, ear holes. Please…"
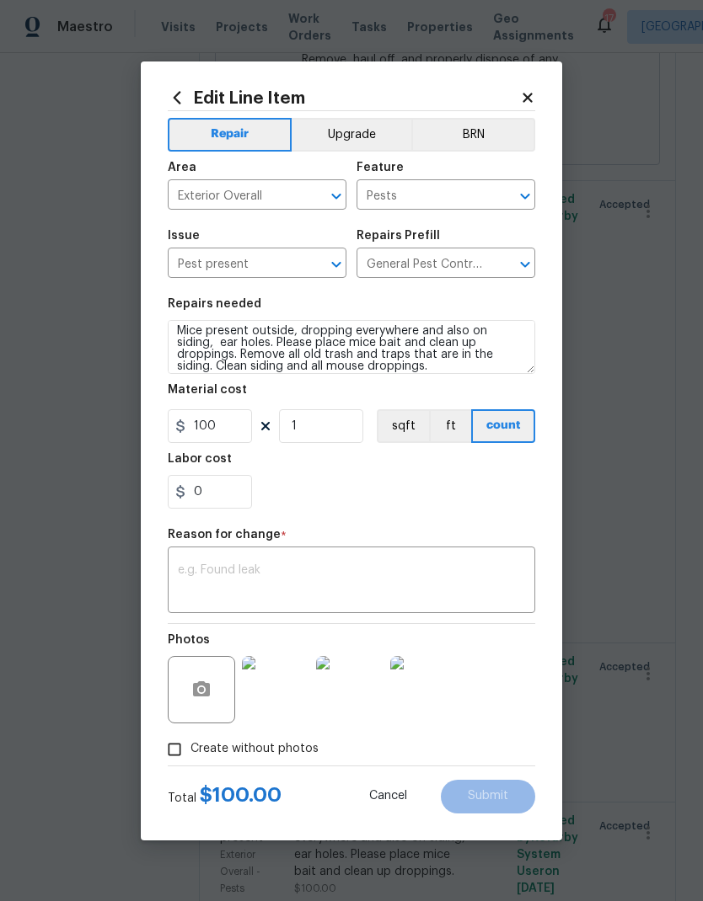
click at [460, 501] on div "0" at bounding box center [351, 492] width 367 height 34
click at [459, 589] on textarea at bounding box center [351, 581] width 347 height 35
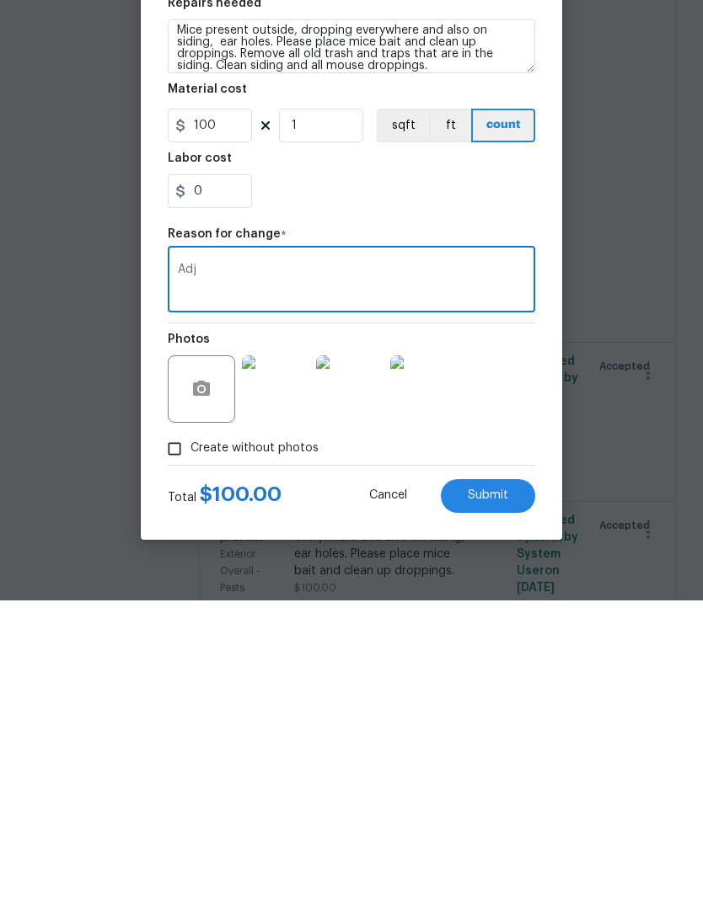
type textarea "Adj"
click at [505, 790] on span "Submit" at bounding box center [487, 796] width 40 height 13
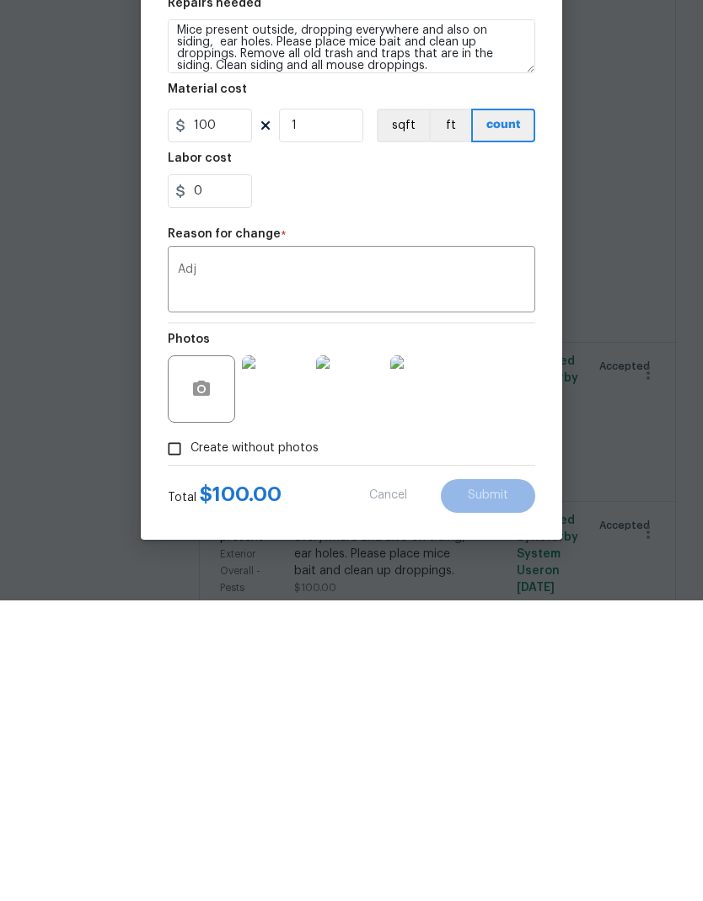
scroll to position [67, 0]
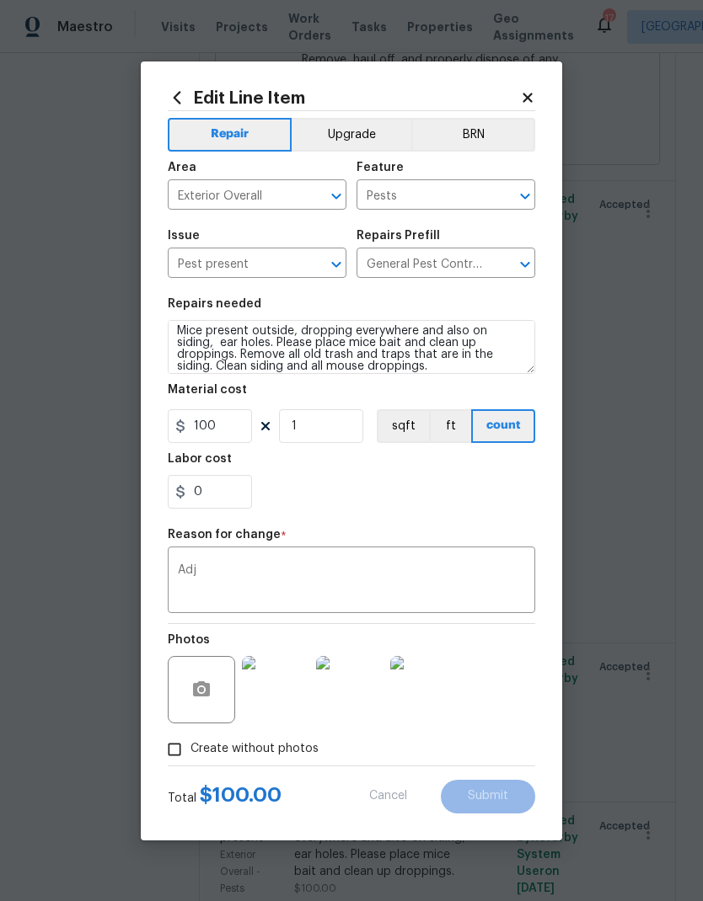
type textarea "Mice present outside, dropping everywhere and also on siding, ear holes. Please…"
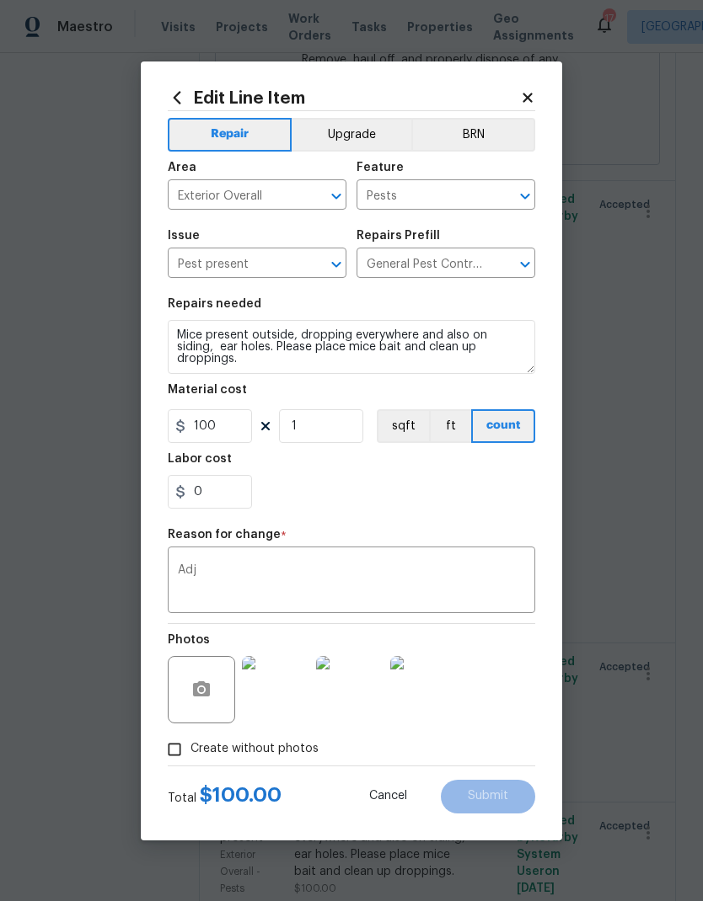
scroll to position [0, 0]
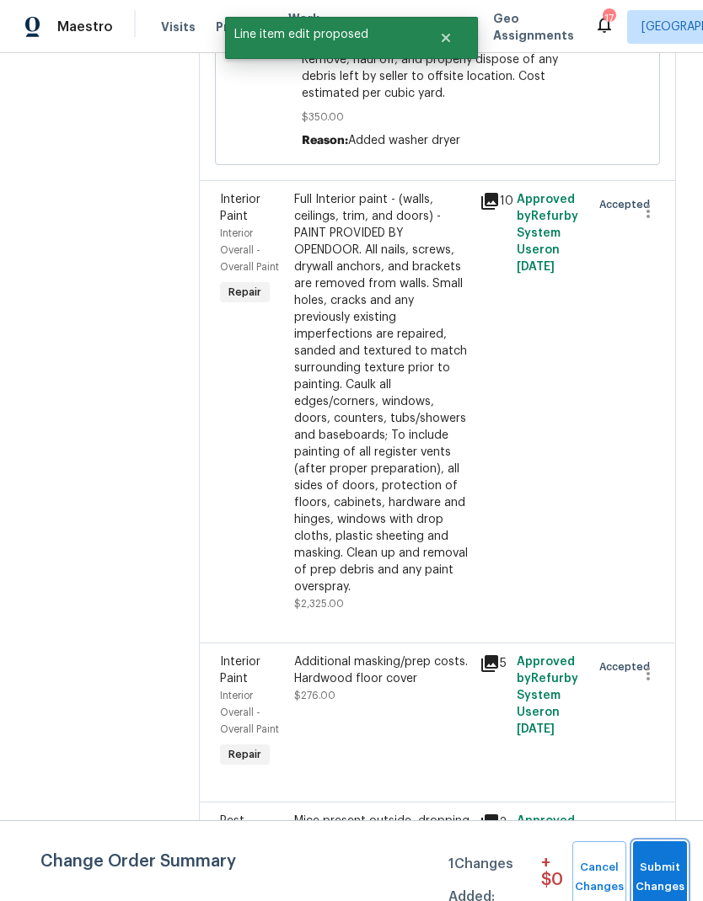
click at [660, 871] on span "Submit Changes" at bounding box center [659, 877] width 37 height 39
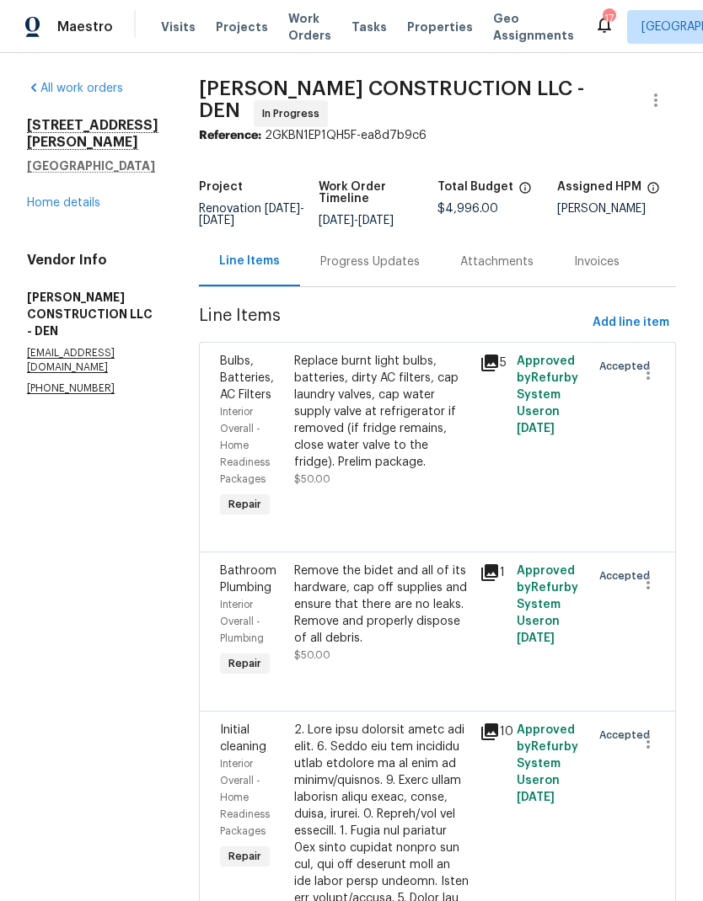
click at [70, 197] on link "Home details" at bounding box center [63, 203] width 73 height 12
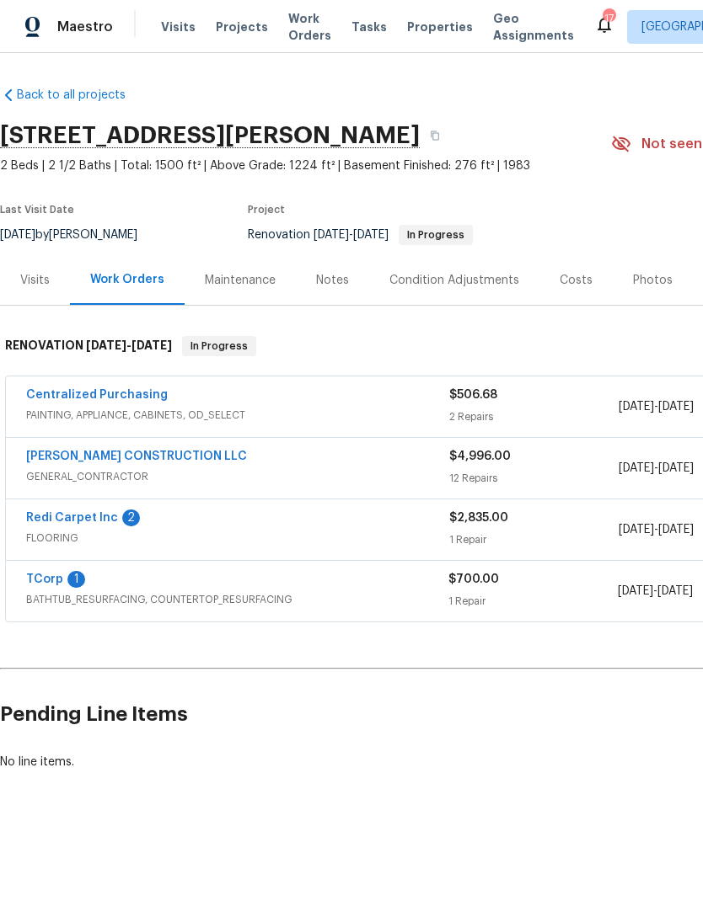
click at [169, 24] on span "Visits" at bounding box center [178, 27] width 35 height 17
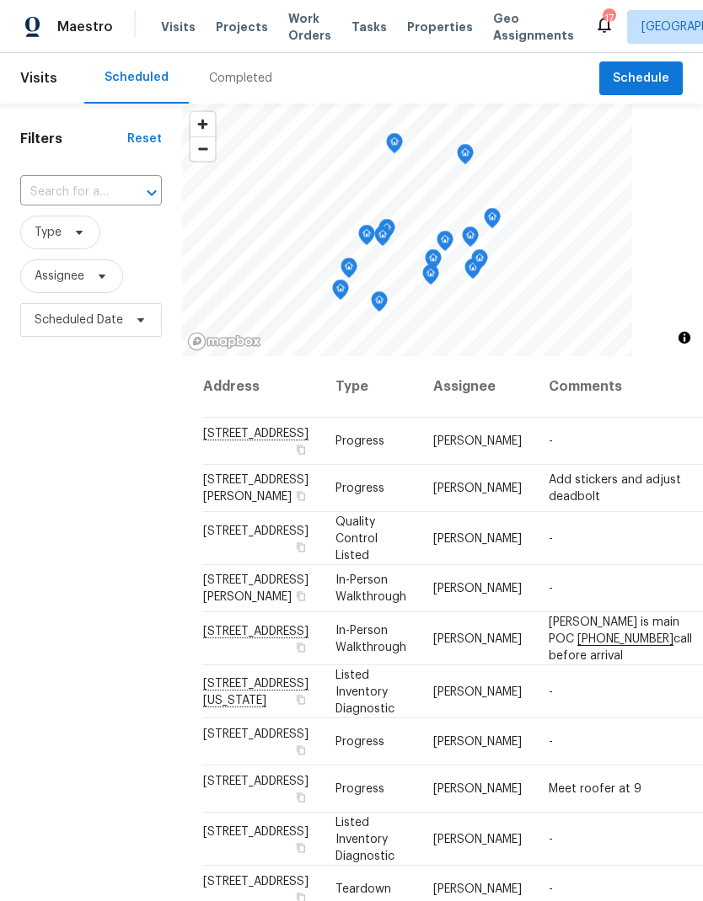
click at [236, 74] on div "Completed" at bounding box center [240, 78] width 63 height 17
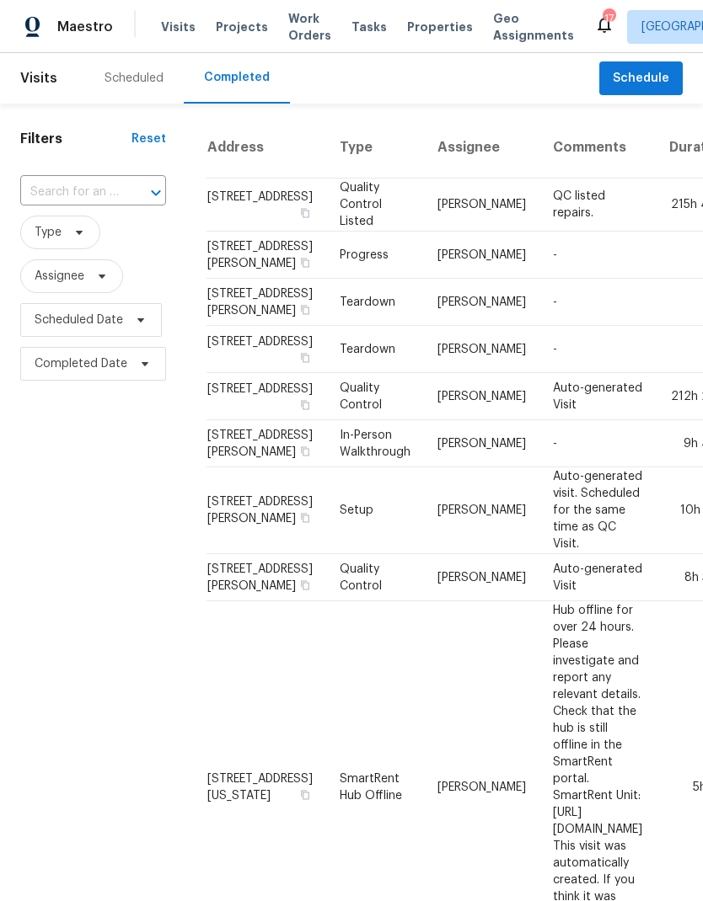
click at [80, 195] on input "text" at bounding box center [69, 192] width 99 height 26
type input "4416"
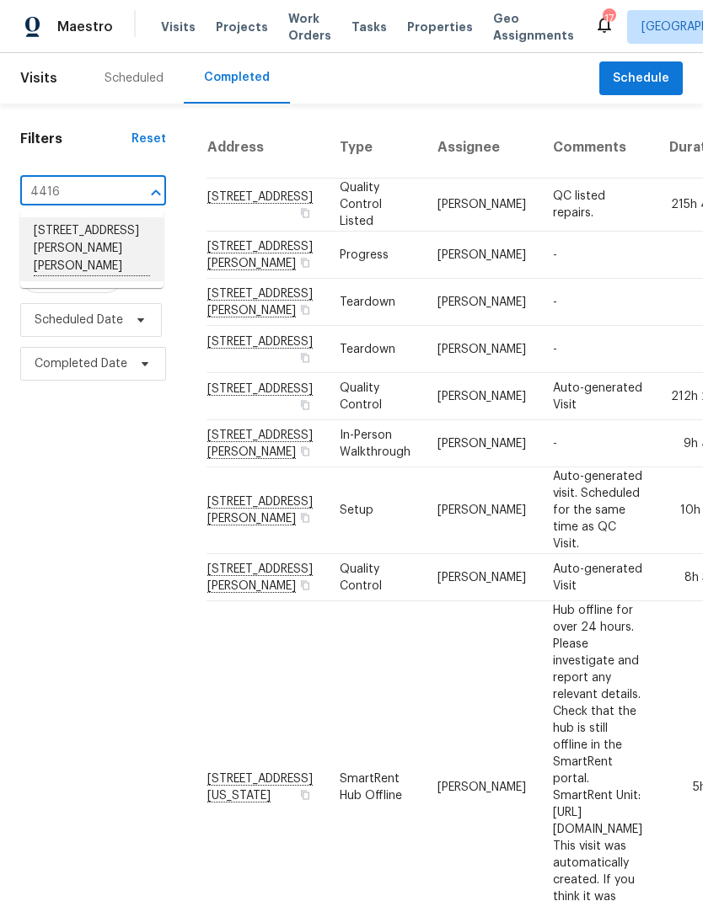
click at [77, 246] on li "[STREET_ADDRESS][PERSON_NAME][PERSON_NAME]" at bounding box center [91, 249] width 143 height 64
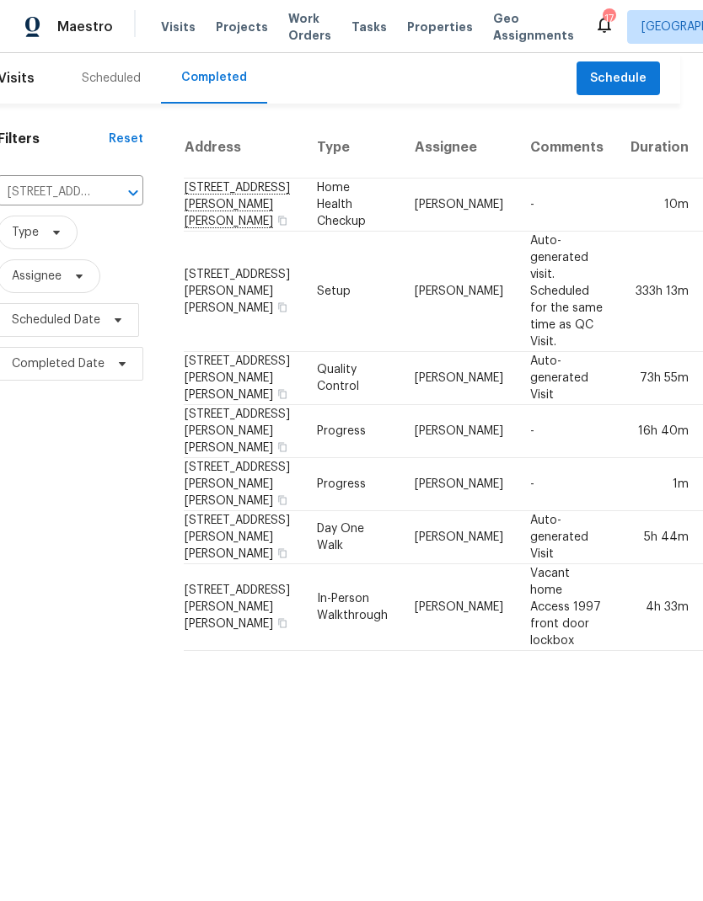
scroll to position [0, 22]
click at [402, 217] on td "[PERSON_NAME]" at bounding box center [459, 205] width 115 height 53
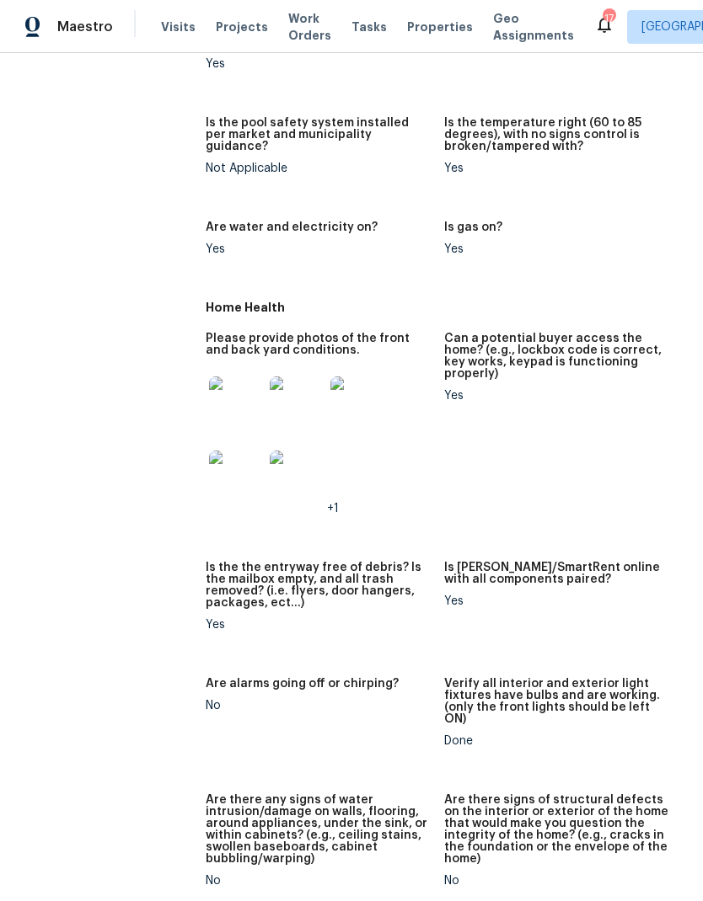
scroll to position [578, 0]
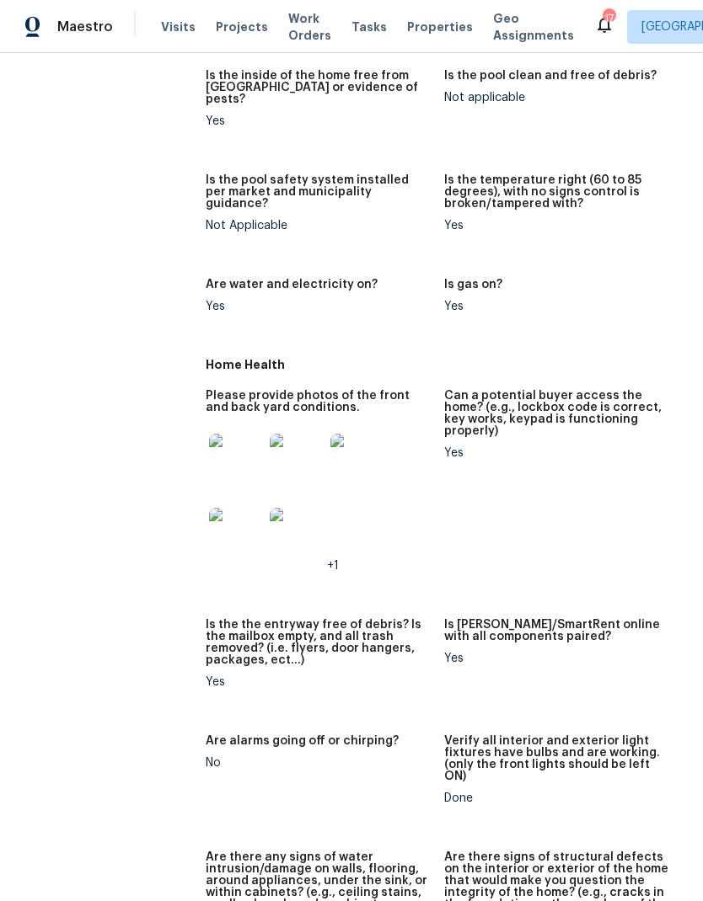
click at [238, 434] on img at bounding box center [236, 461] width 54 height 54
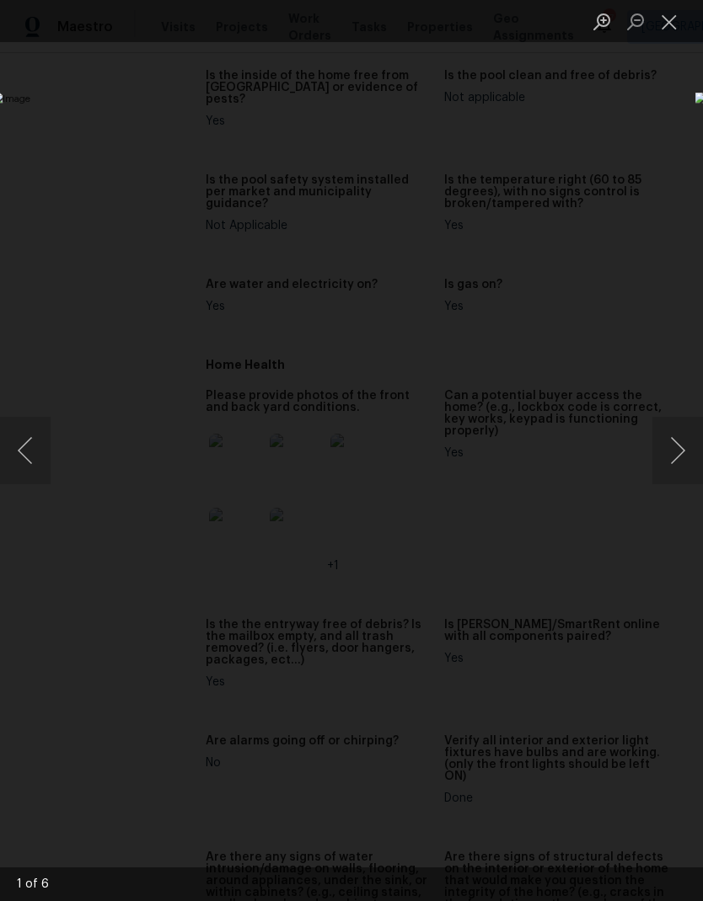
click at [667, 444] on button "Next image" at bounding box center [677, 450] width 51 height 67
click at [665, 442] on button "Next image" at bounding box center [677, 450] width 51 height 67
click at [666, 443] on button "Next image" at bounding box center [677, 450] width 51 height 67
click at [665, 446] on button "Next image" at bounding box center [677, 450] width 51 height 67
click at [670, 21] on button "Close lightbox" at bounding box center [669, 21] width 34 height 29
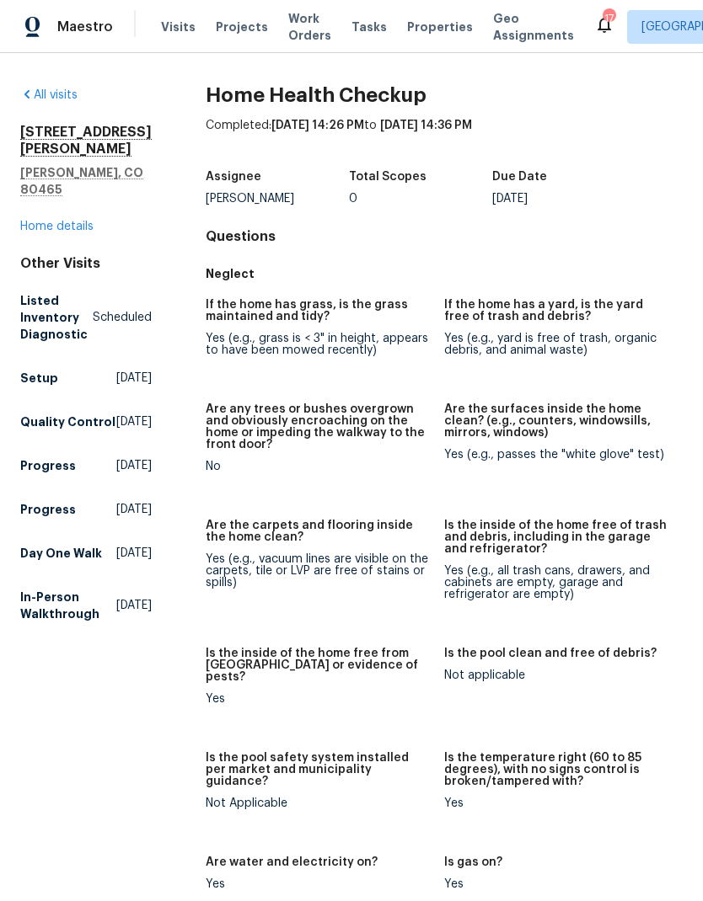
scroll to position [0, 0]
click at [58, 221] on link "Home details" at bounding box center [56, 227] width 73 height 12
